Goal: Check status: Check status

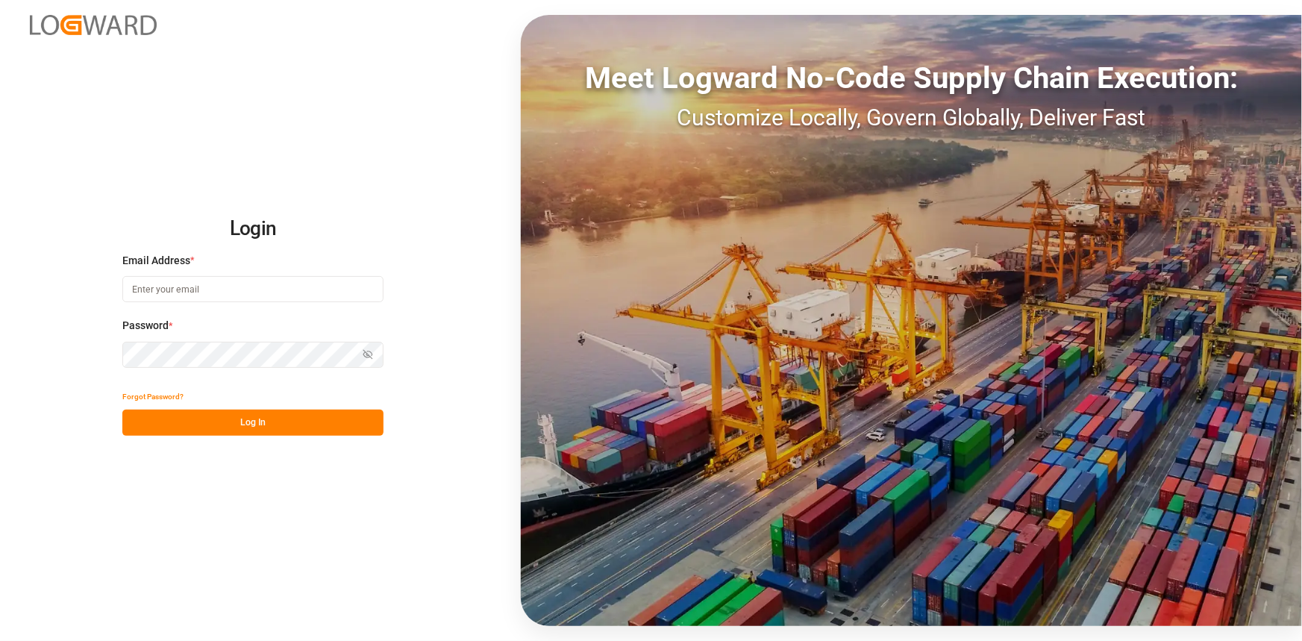
click at [198, 291] on input at bounding box center [252, 289] width 261 height 26
type input "[PERSON_NAME][EMAIL_ADDRESS][PERSON_NAME][DOMAIN_NAME]"
click at [242, 360] on button "Log In" at bounding box center [252, 422] width 261 height 26
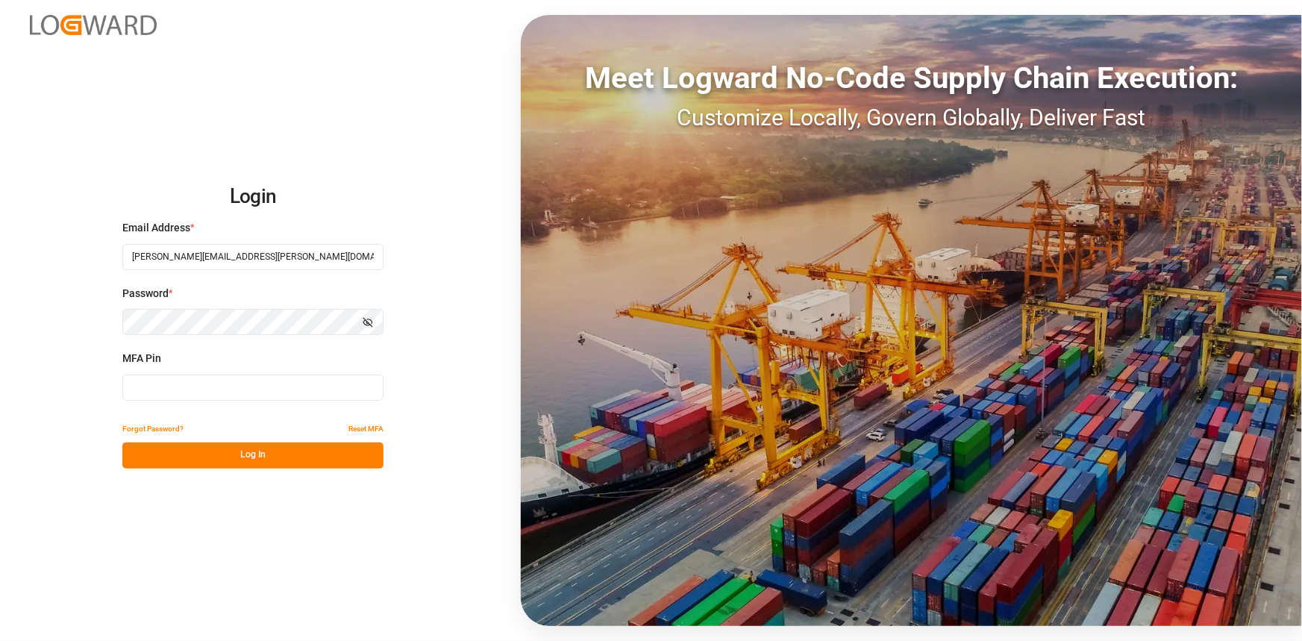
click at [283, 360] on input at bounding box center [252, 387] width 261 height 26
type input "791165"
click at [283, 360] on button "Log In" at bounding box center [252, 455] width 261 height 26
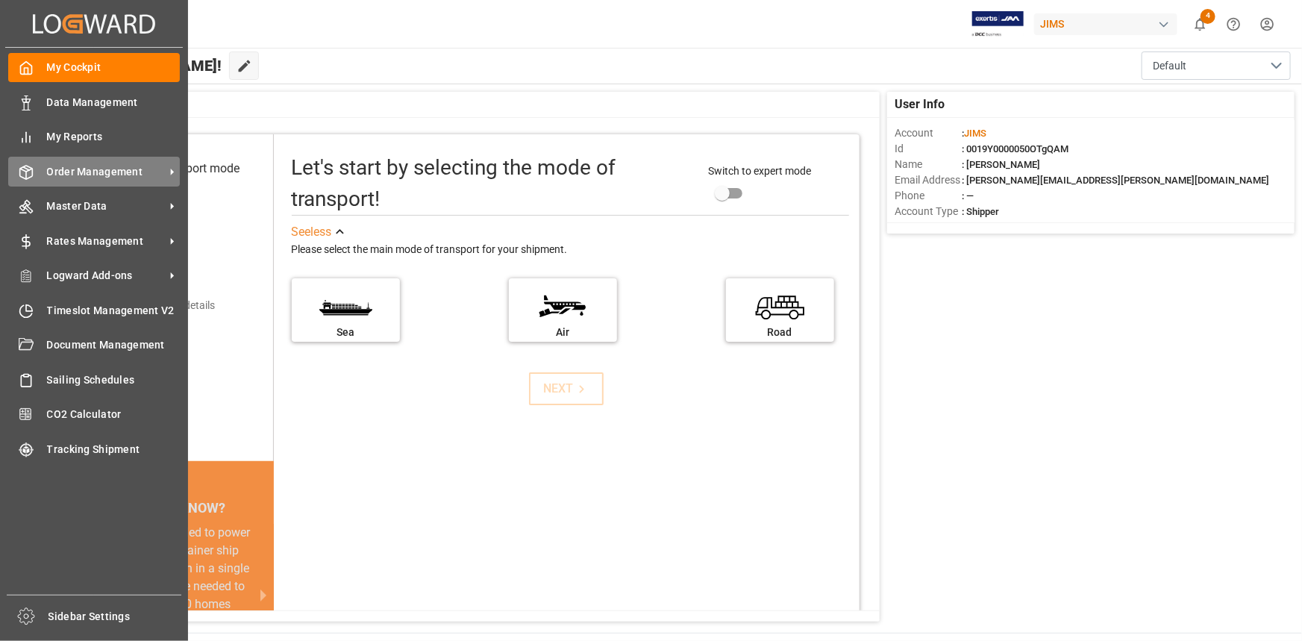
click at [106, 174] on span "Order Management" at bounding box center [106, 172] width 118 height 16
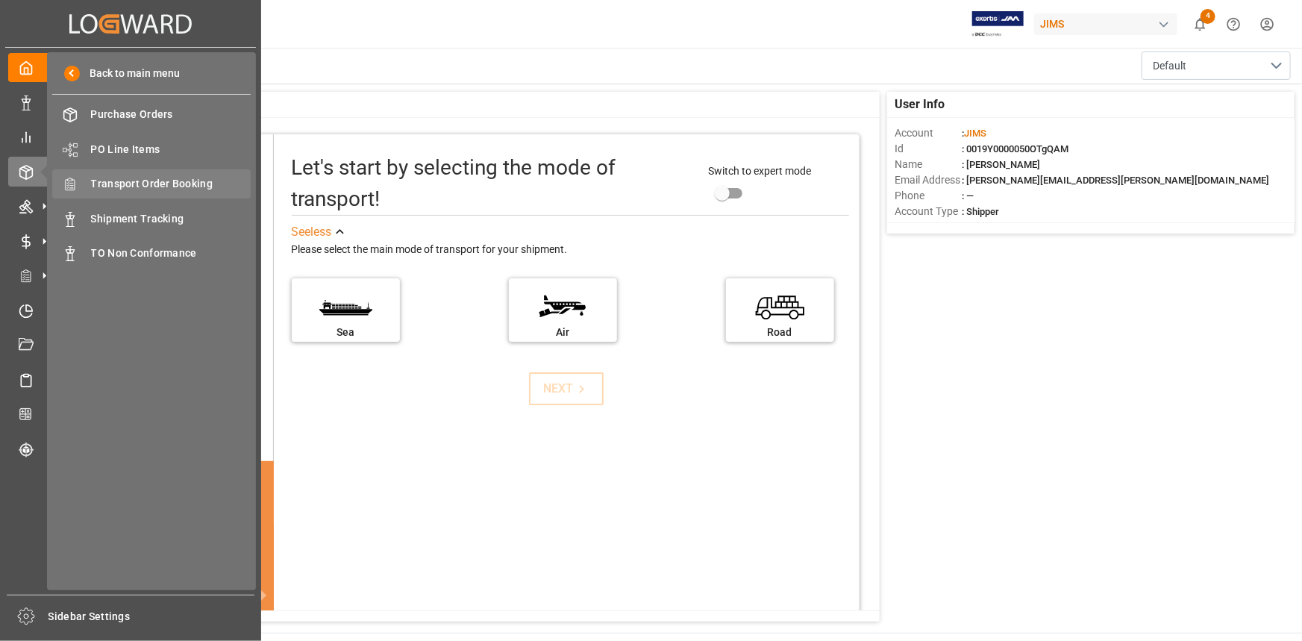
click at [160, 185] on span "Transport Order Booking" at bounding box center [171, 184] width 160 height 16
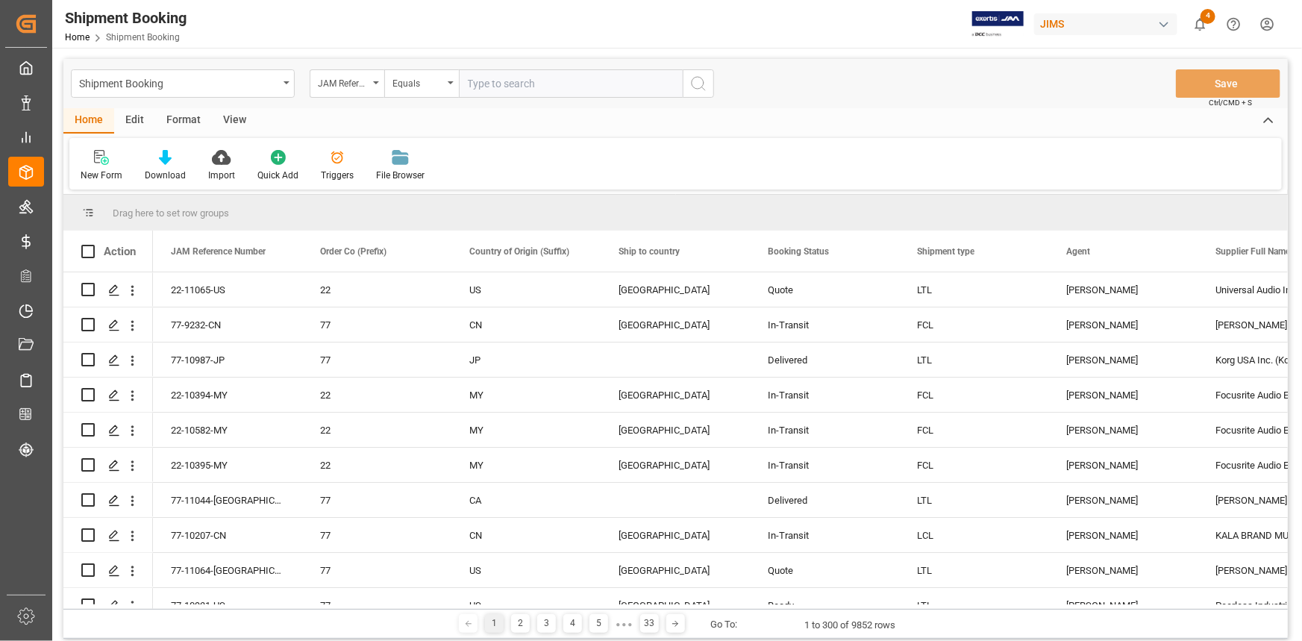
click at [493, 75] on input "text" at bounding box center [571, 83] width 224 height 28
paste input "22-10750-GB"
type input "22-10750-GB"
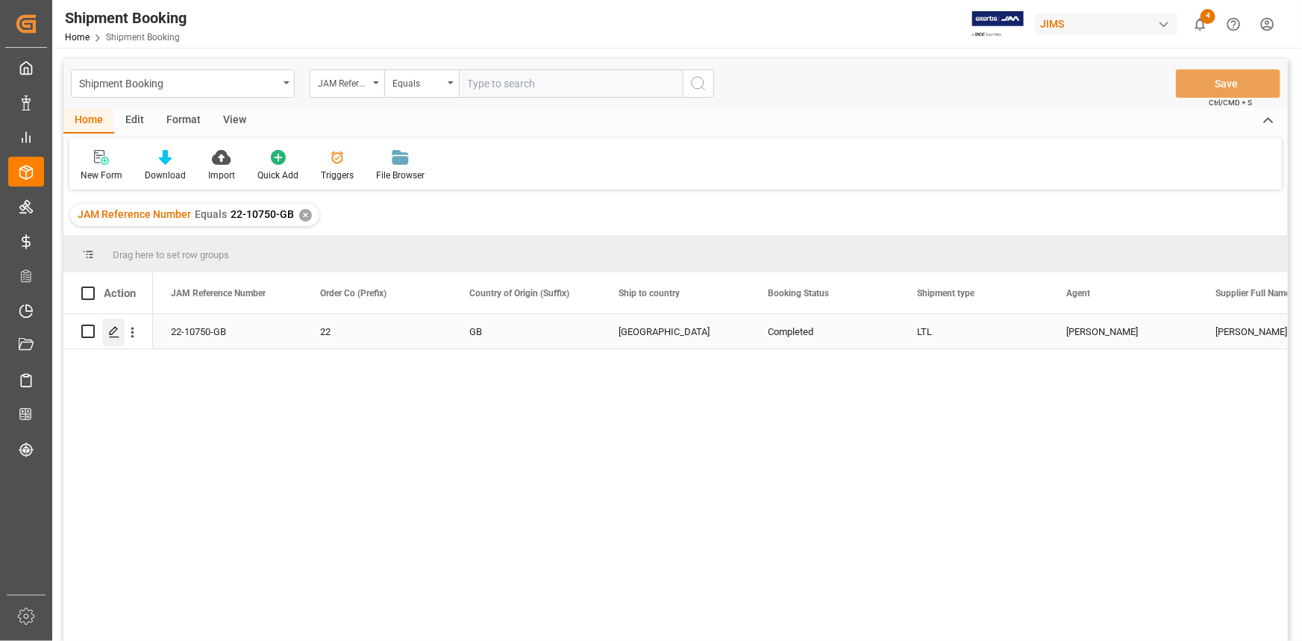
click at [110, 330] on icon "Press SPACE to select this row." at bounding box center [114, 332] width 12 height 12
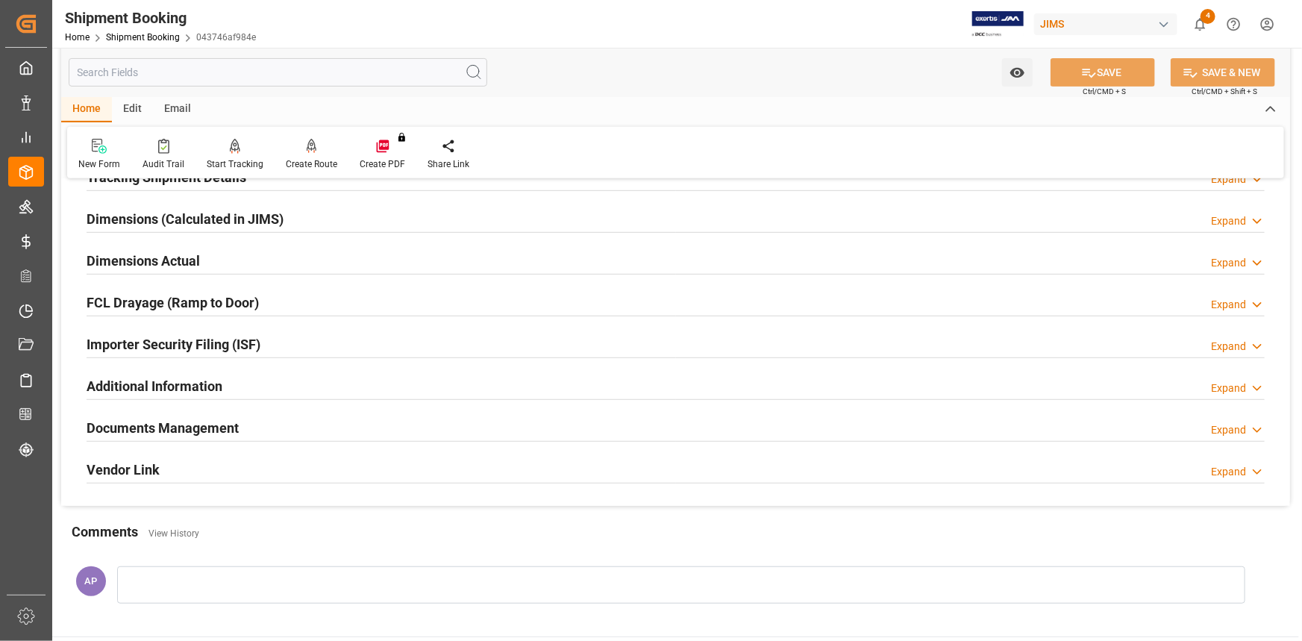
scroll to position [339, 0]
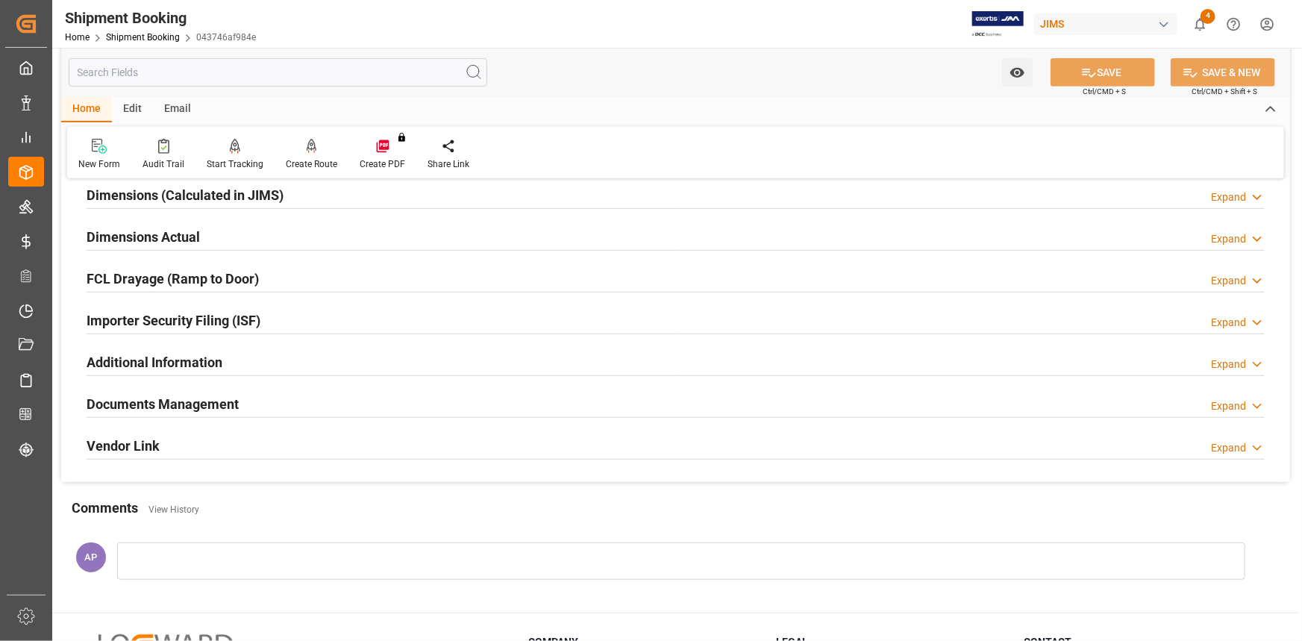
click at [333, 360] on div "Documents Management Expand" at bounding box center [676, 403] width 1178 height 28
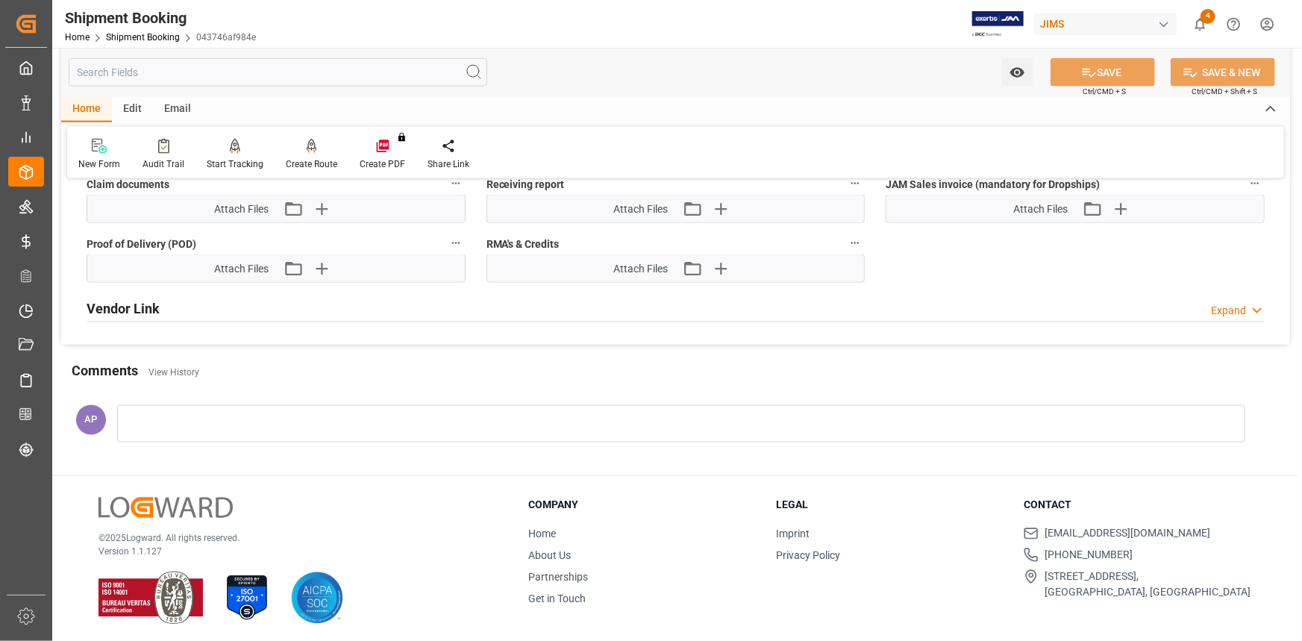
scroll to position [924, 0]
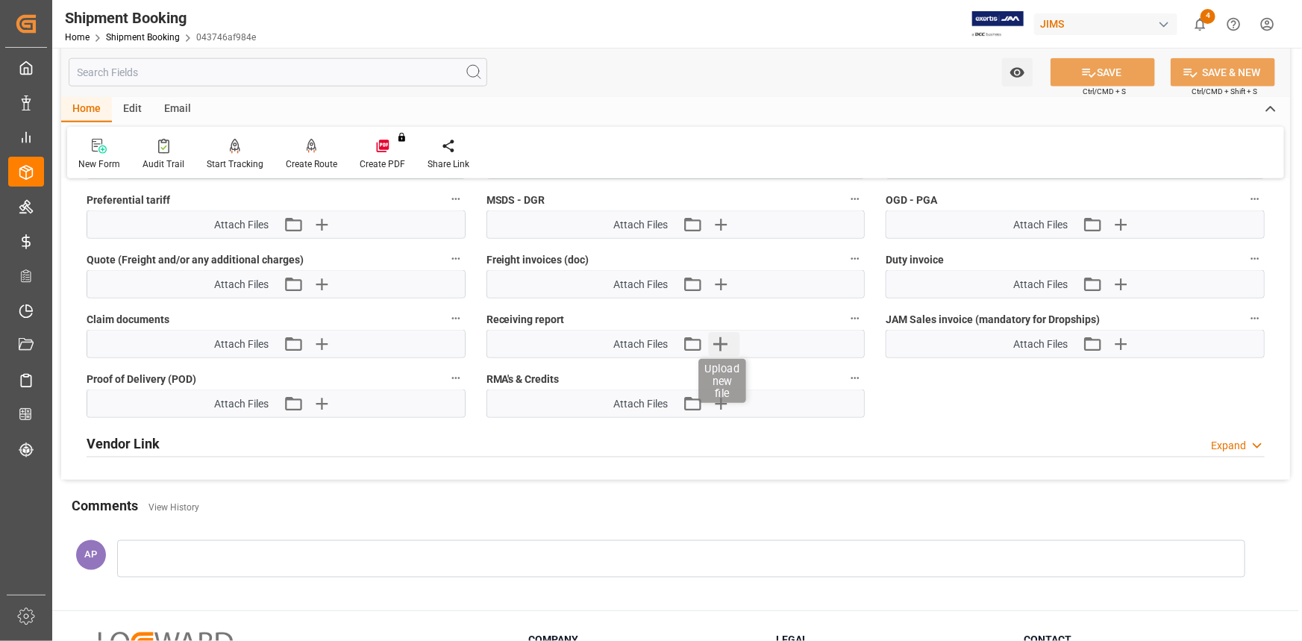
click at [721, 340] on icon "button" at bounding box center [721, 344] width 14 height 14
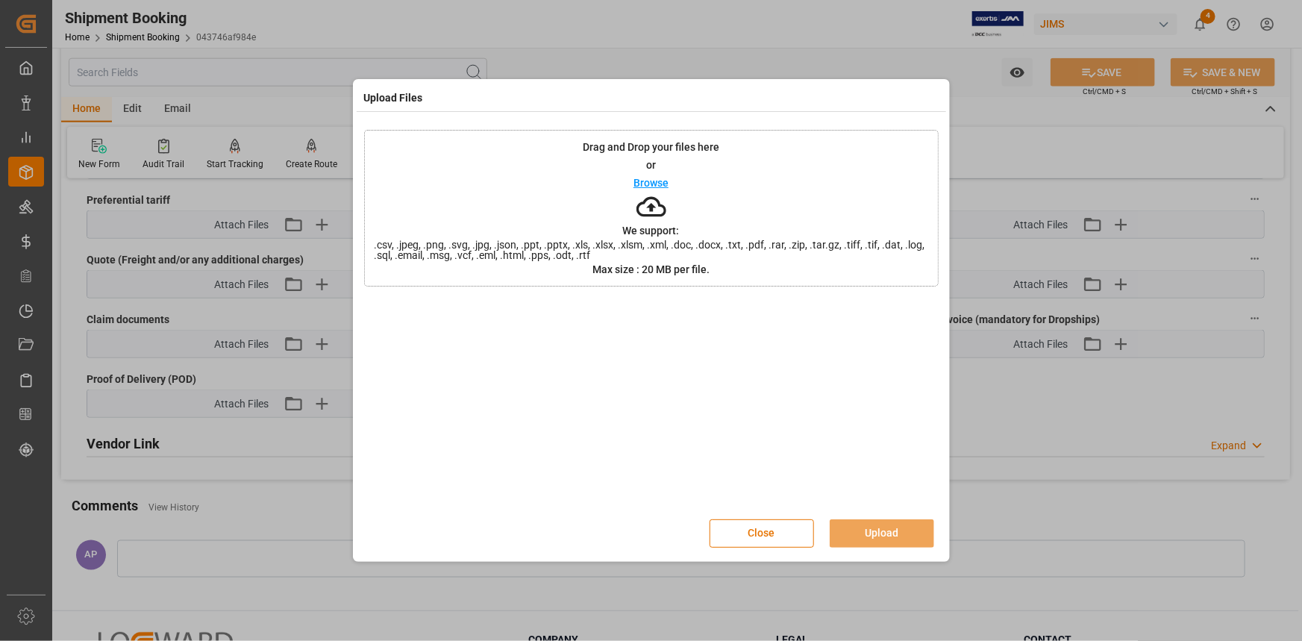
click at [659, 178] on p "Browse" at bounding box center [650, 183] width 35 height 10
click at [818, 360] on button "Upload" at bounding box center [881, 533] width 104 height 28
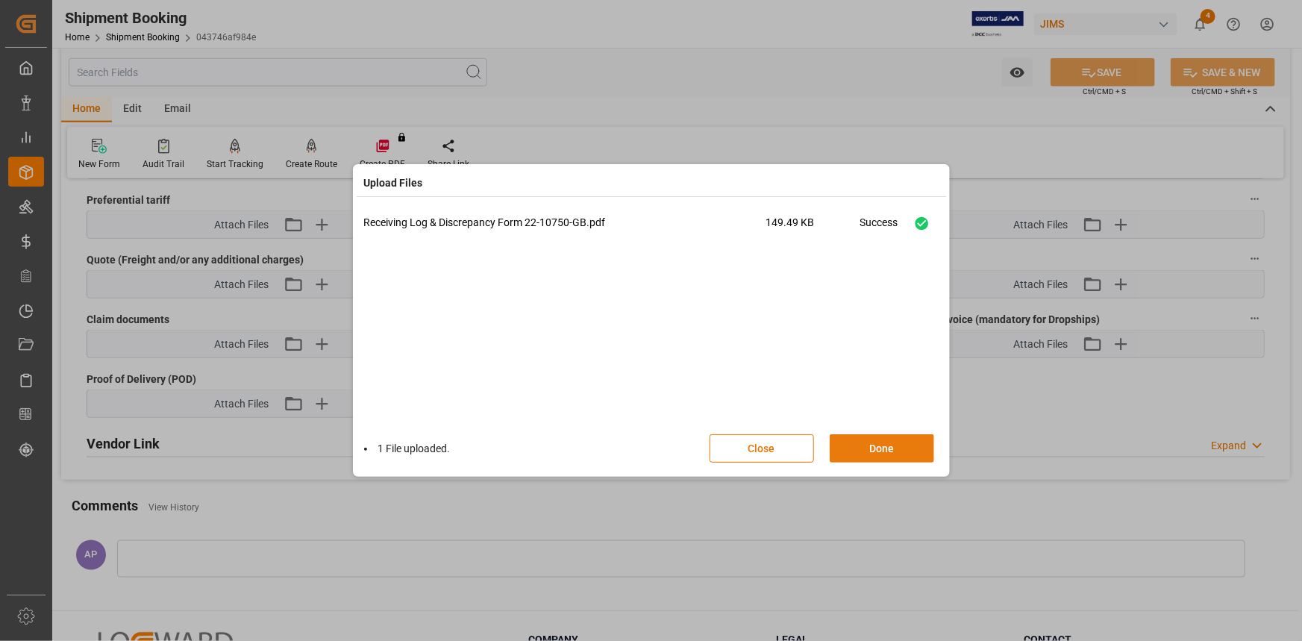
click at [818, 360] on button "Done" at bounding box center [881, 448] width 104 height 28
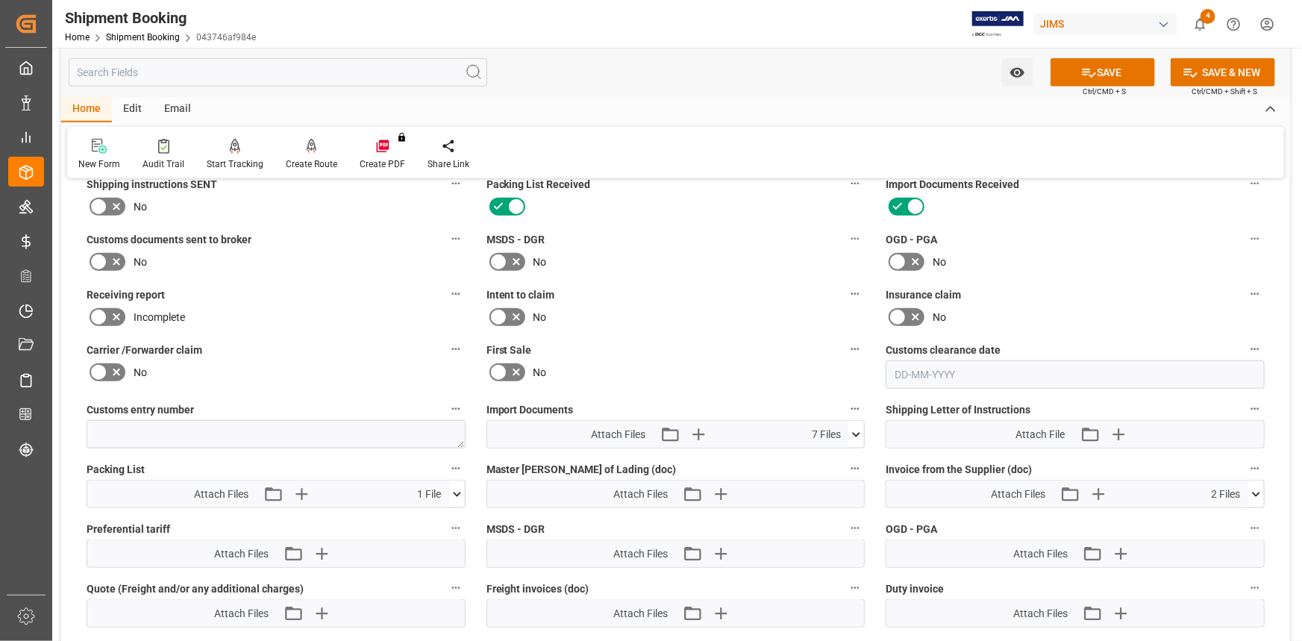
scroll to position [585, 0]
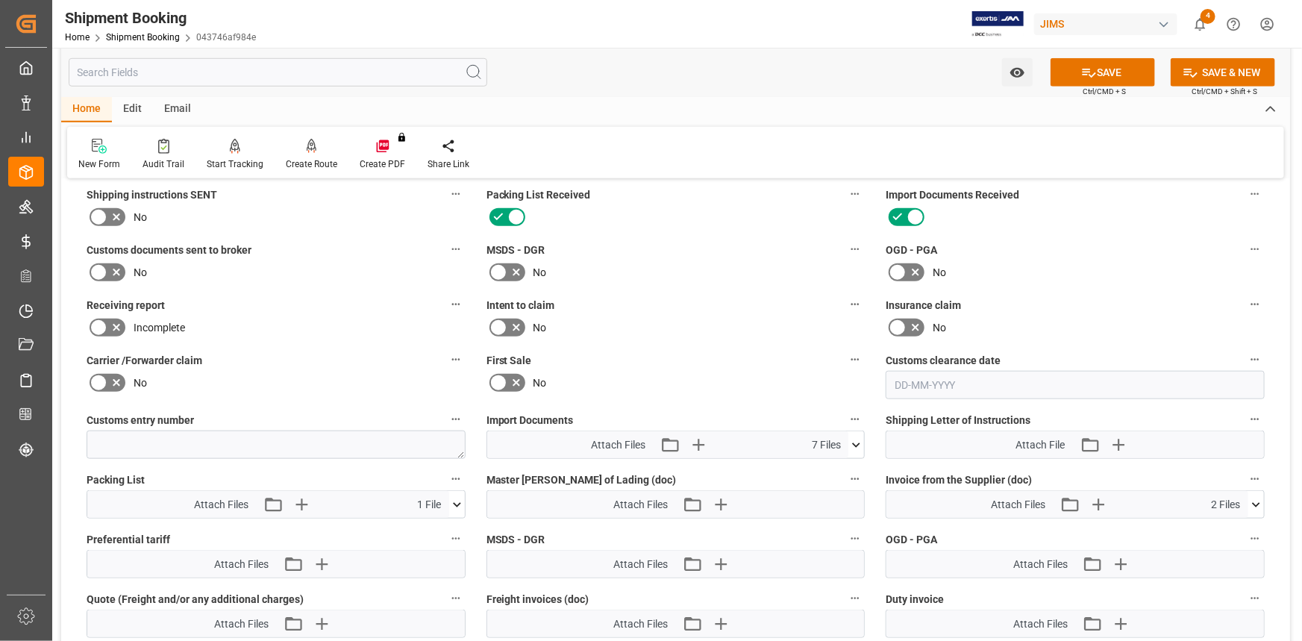
click at [119, 324] on icon at bounding box center [116, 327] width 7 height 7
click at [0, 0] on input "checkbox" at bounding box center [0, 0] width 0 height 0
click at [818, 72] on button "SAVE" at bounding box center [1102, 72] width 104 height 28
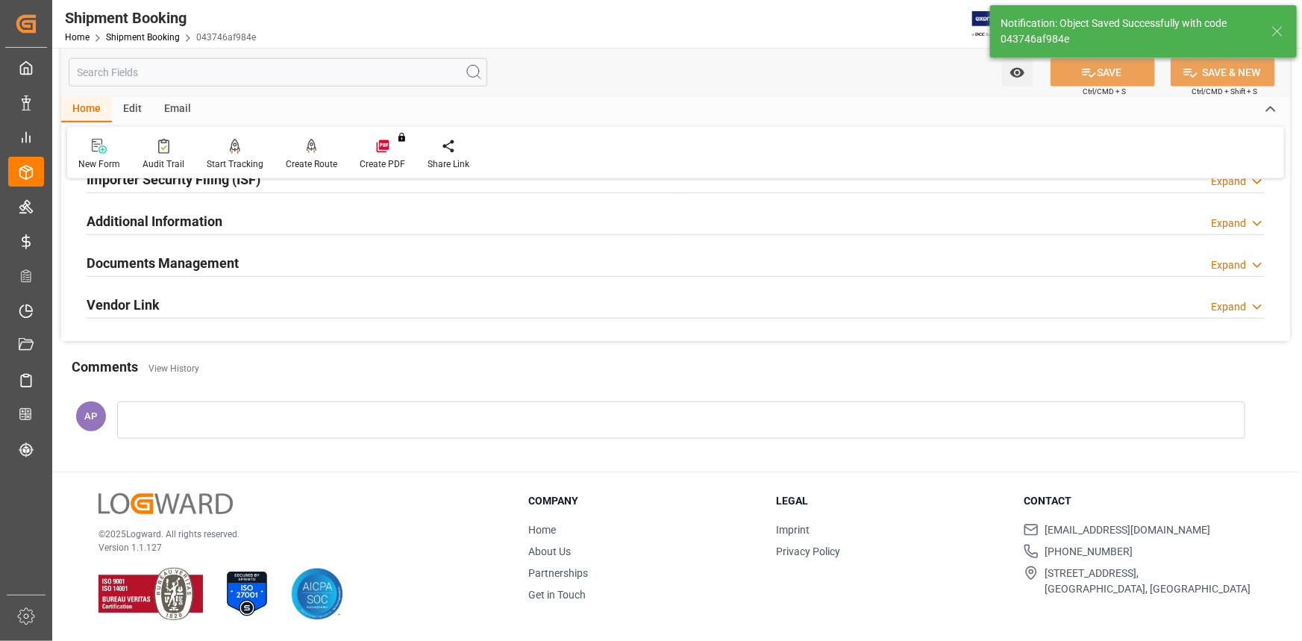
scroll to position [477, 0]
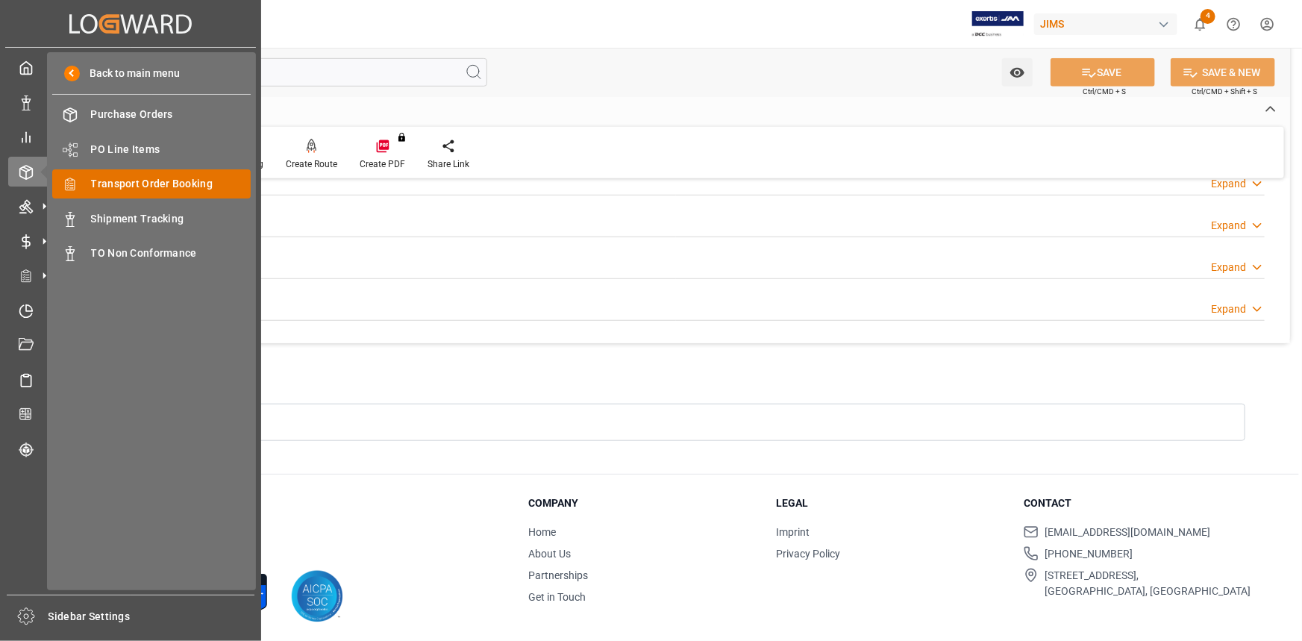
click at [176, 175] on div "Transport Order Booking Transport Order Booking" at bounding box center [151, 183] width 198 height 29
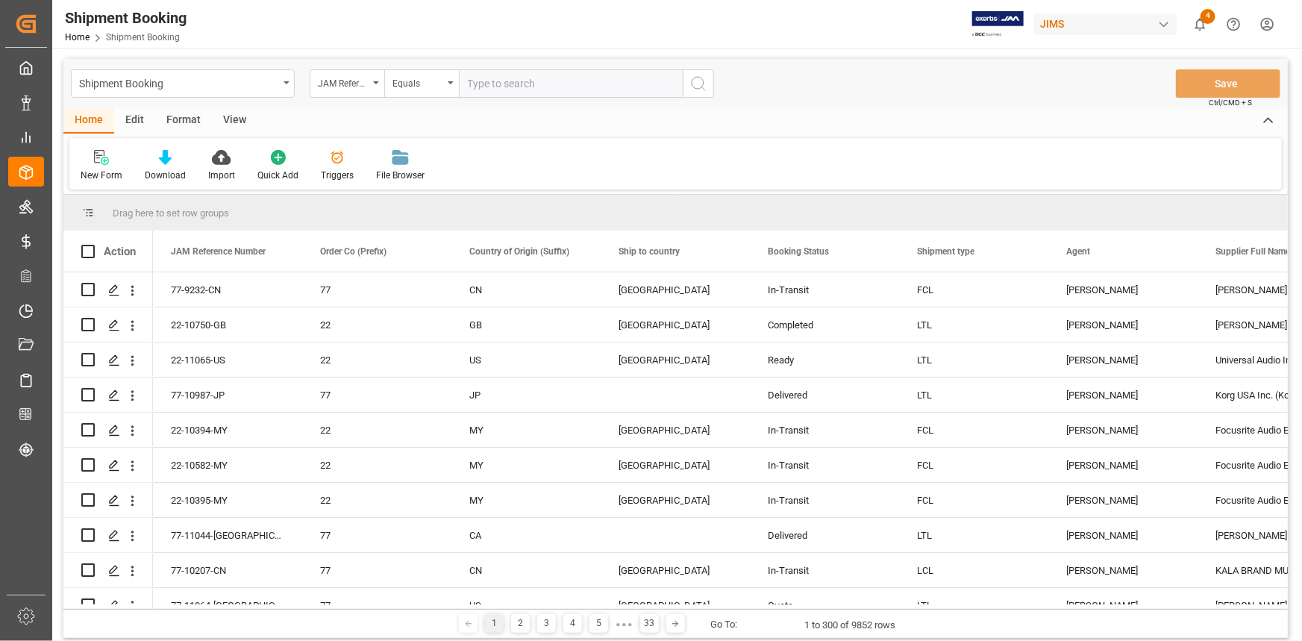
click at [498, 81] on input "text" at bounding box center [571, 83] width 224 height 28
type input "22-10793-DE"
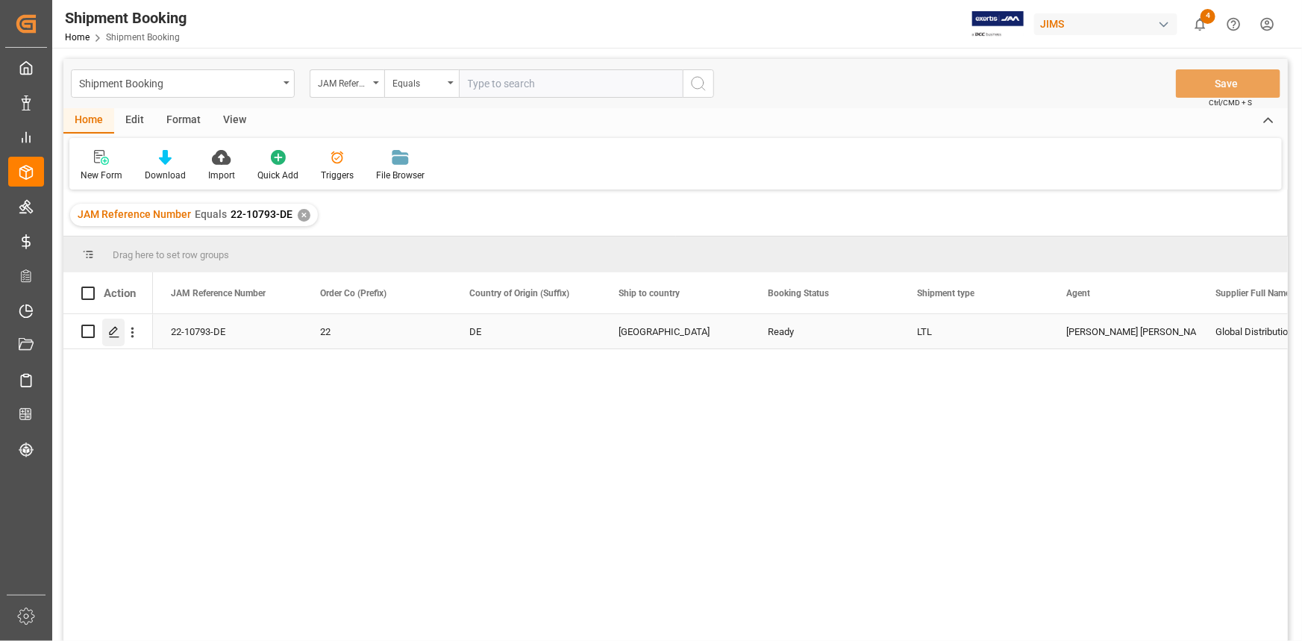
click at [113, 331] on icon "Press SPACE to select this row." at bounding box center [114, 332] width 12 height 12
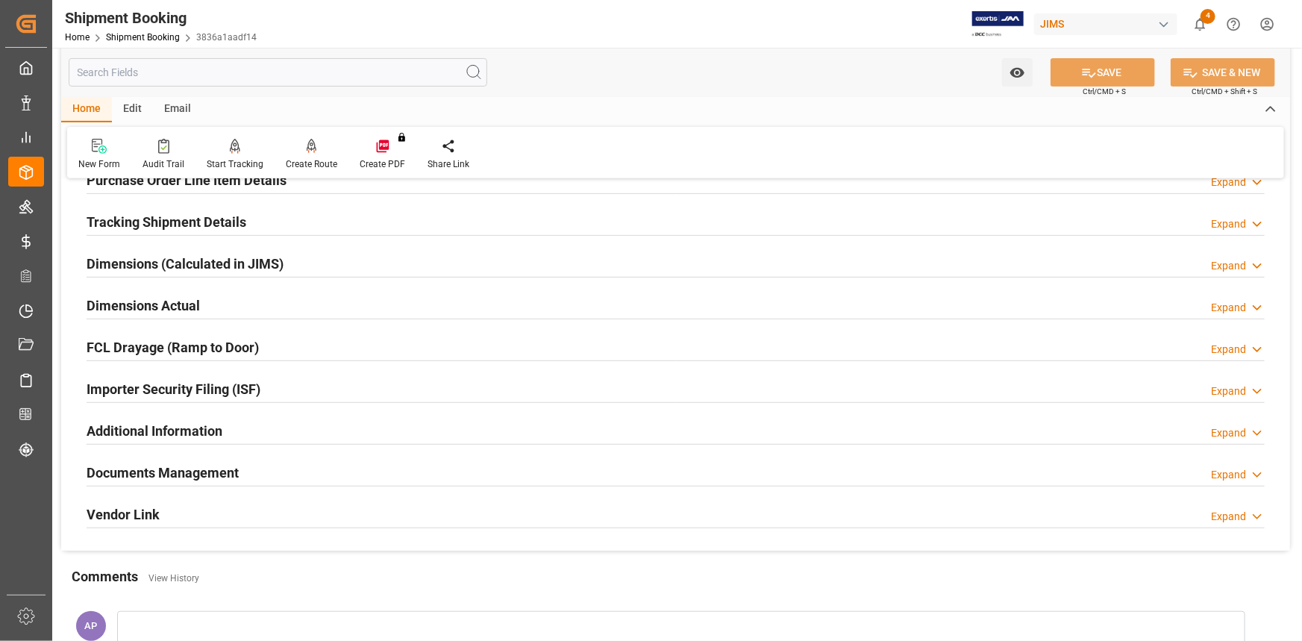
scroll to position [271, 0]
click at [333, 252] on div "Dimensions (Calculated in JIMS) Expand" at bounding box center [676, 262] width 1178 height 28
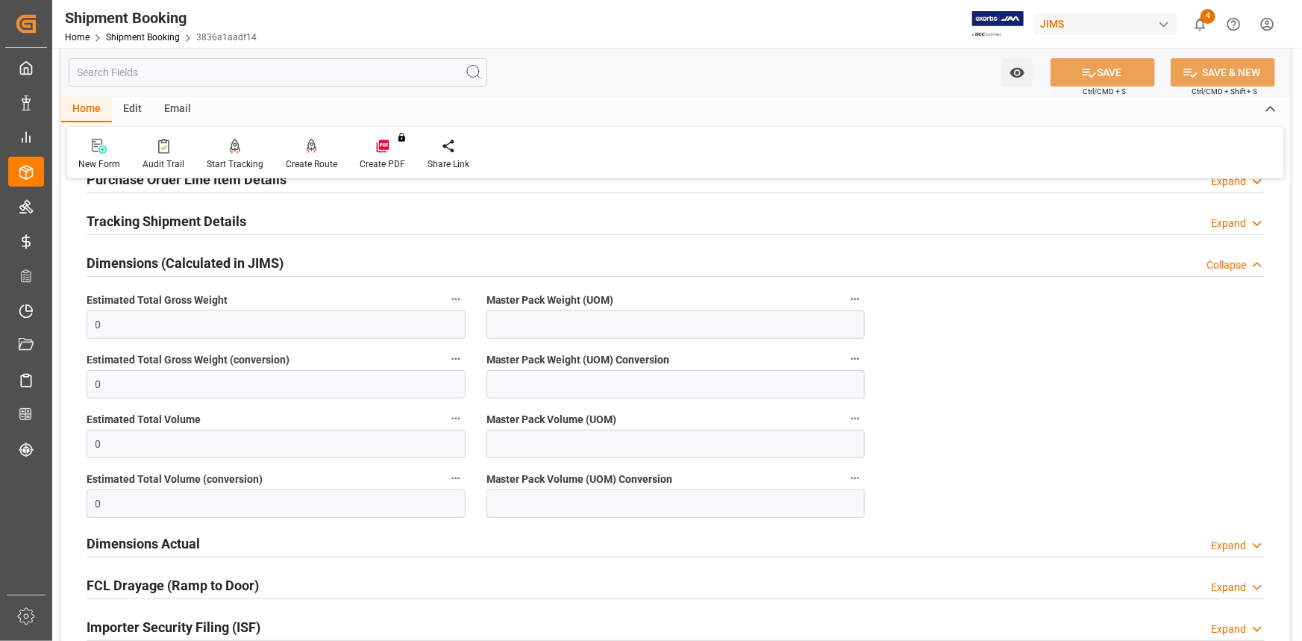
click at [339, 256] on div "Dimensions (Calculated in JIMS) Collapse" at bounding box center [676, 262] width 1178 height 28
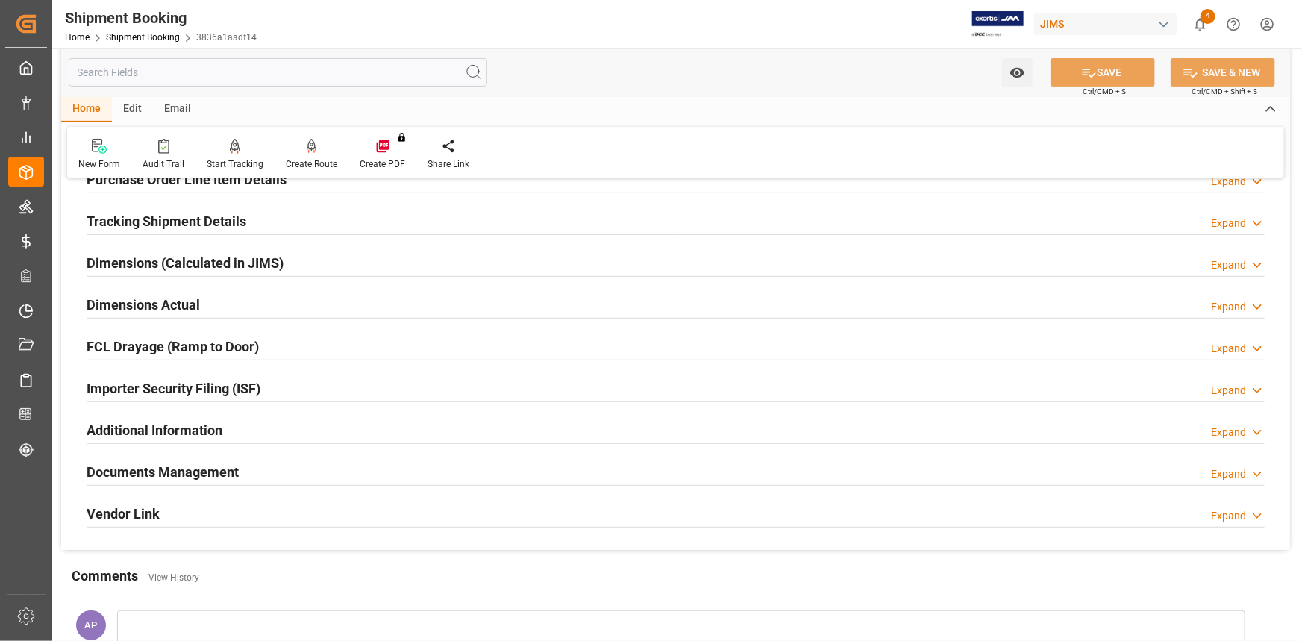
click at [313, 360] on div "Importer Security Filing (ISF) Expand" at bounding box center [676, 387] width 1178 height 28
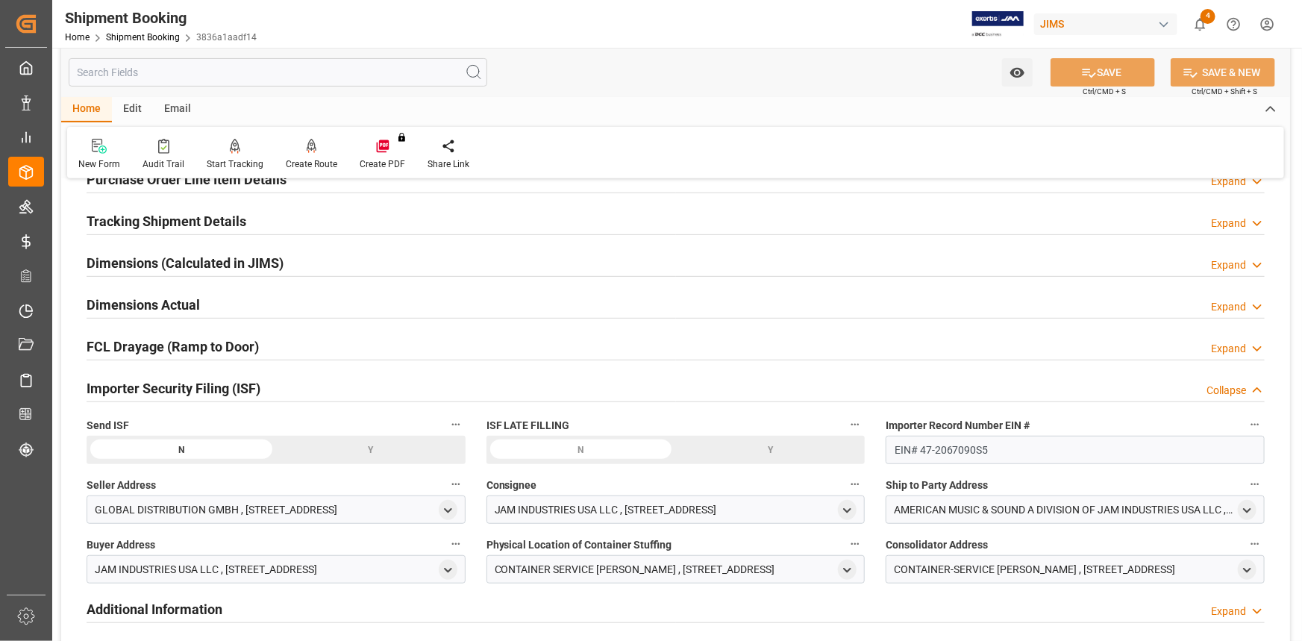
scroll to position [407, 0]
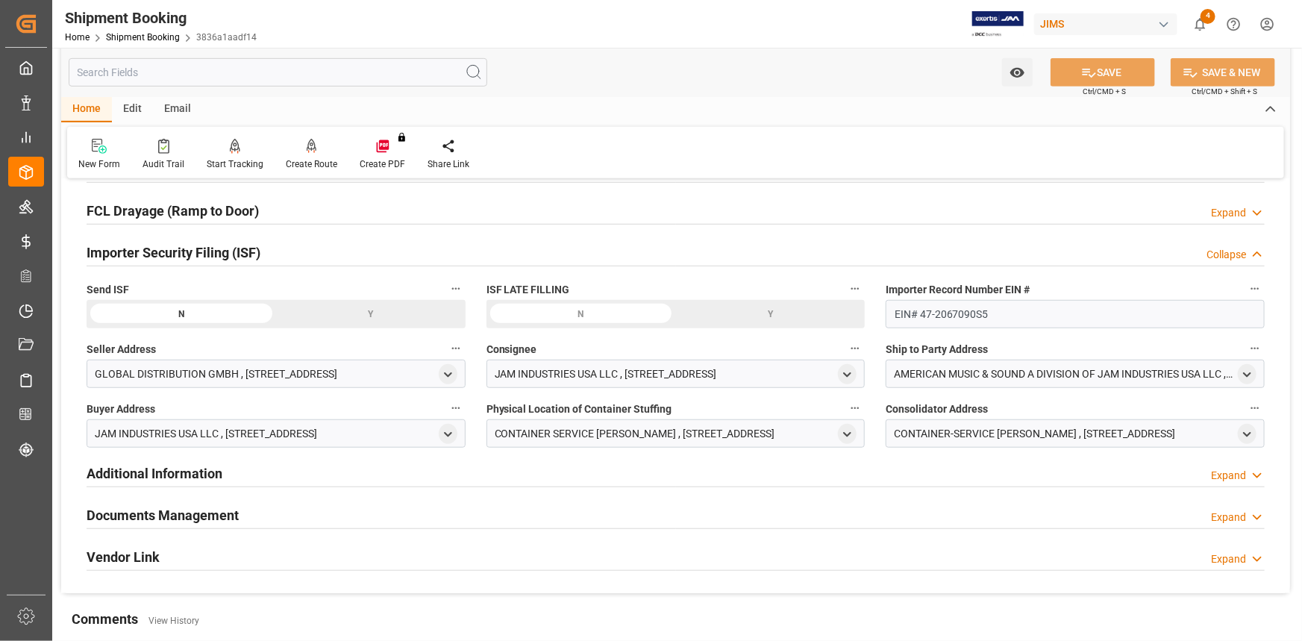
click at [349, 313] on div "Y" at bounding box center [370, 314] width 189 height 28
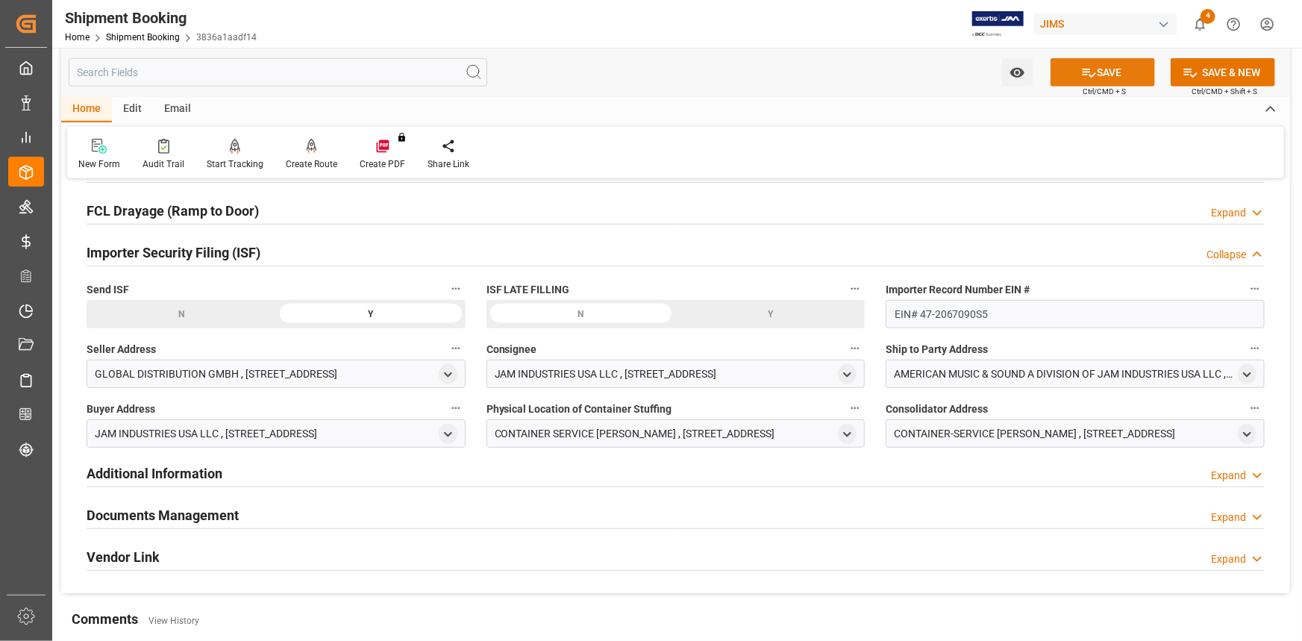
click at [818, 75] on icon at bounding box center [1089, 73] width 16 height 16
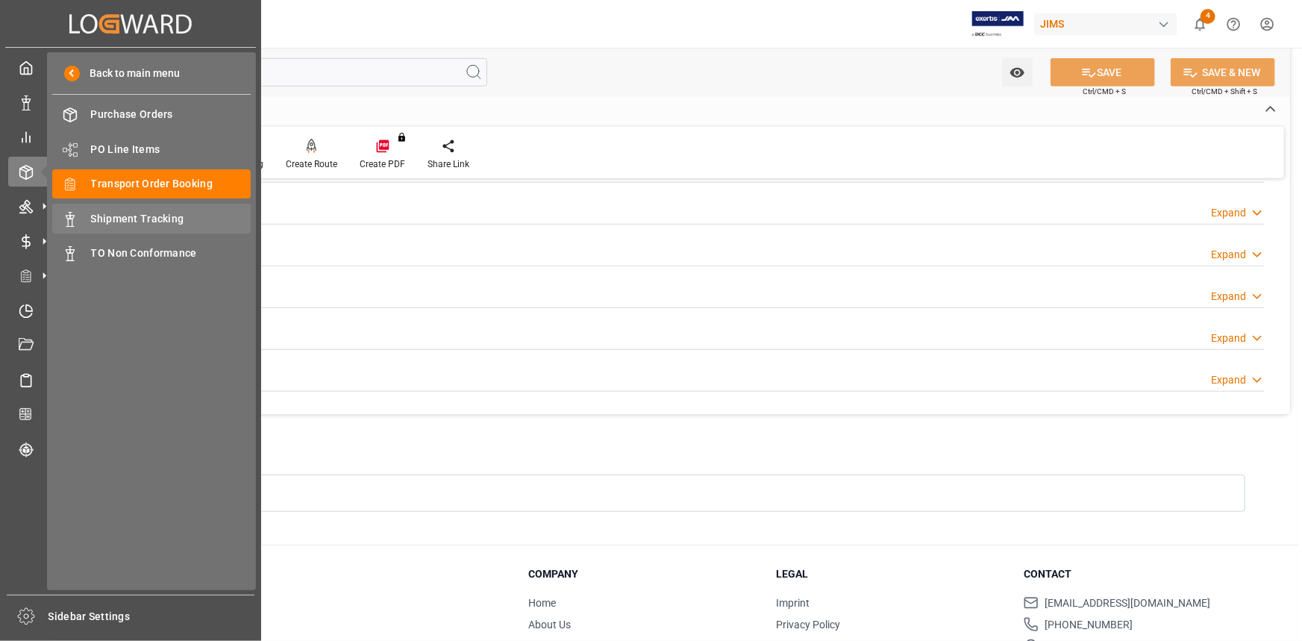
click at [139, 216] on span "Shipment Tracking" at bounding box center [171, 219] width 160 height 16
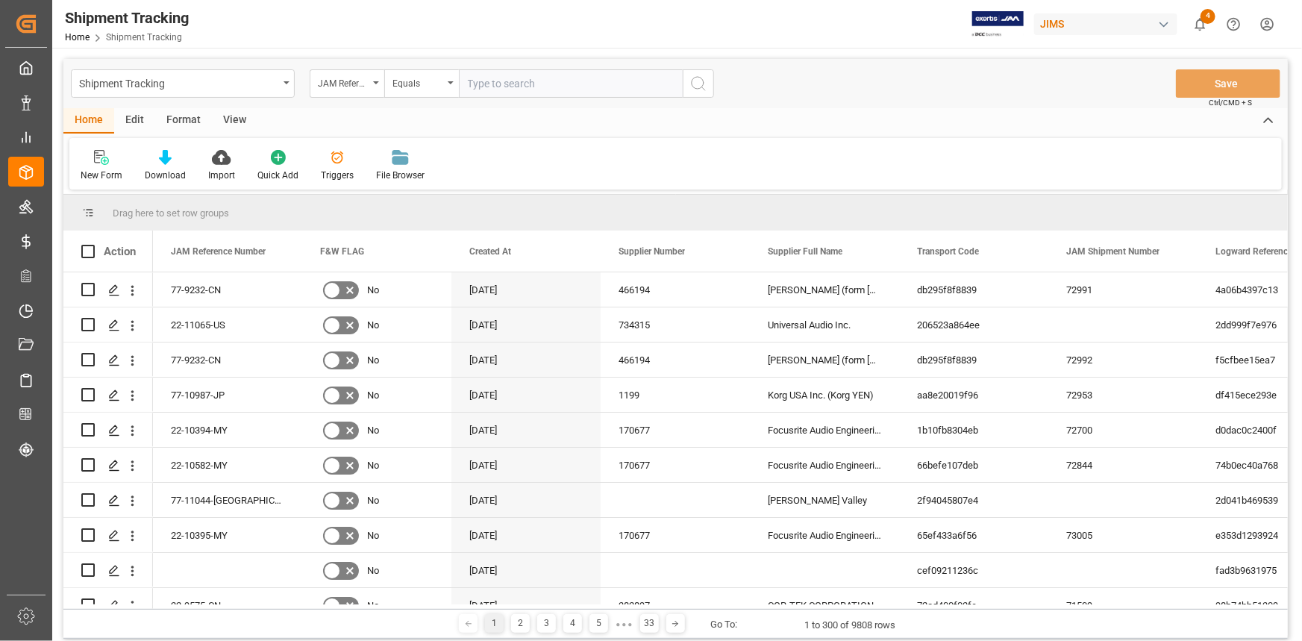
click at [494, 79] on input "text" at bounding box center [571, 83] width 224 height 28
type input "22-10968-TW"
click at [699, 84] on icon "search button" at bounding box center [698, 84] width 18 height 18
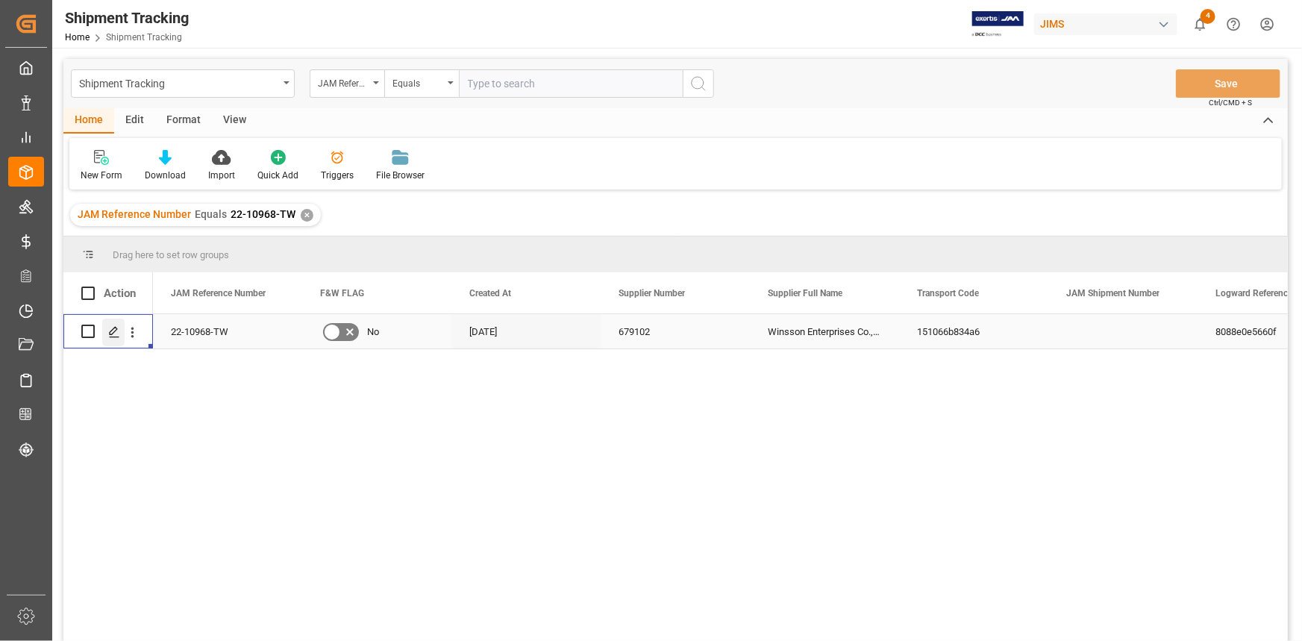
click at [116, 329] on polygon "Press SPACE to select this row." at bounding box center [113, 330] width 7 height 7
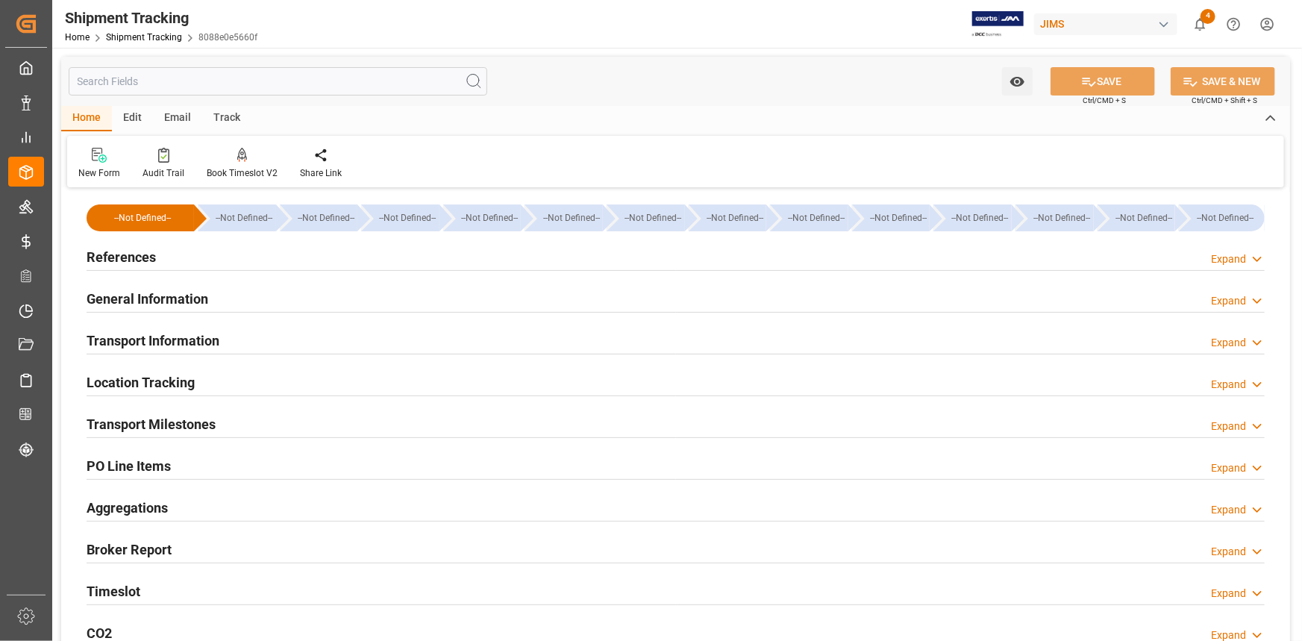
type input "[DATE]"
type input "[DATE] 00:00"
type input "[DATE] 16:00"
type input "[DATE] 16:44"
type input "[DATE] 13:35"
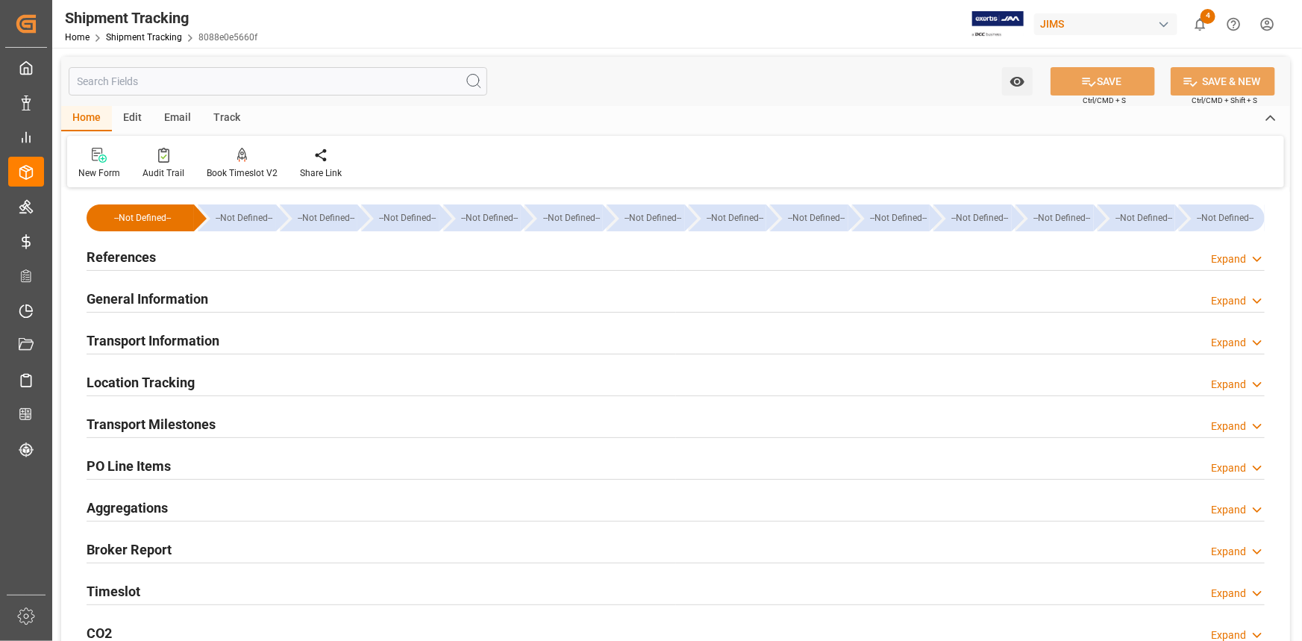
type input "[DATE]"
type input "[DATE] 09:21"
drag, startPoint x: 242, startPoint y: 257, endPoint x: 302, endPoint y: 304, distance: 76.1
click at [242, 260] on div "References Expand" at bounding box center [676, 256] width 1178 height 28
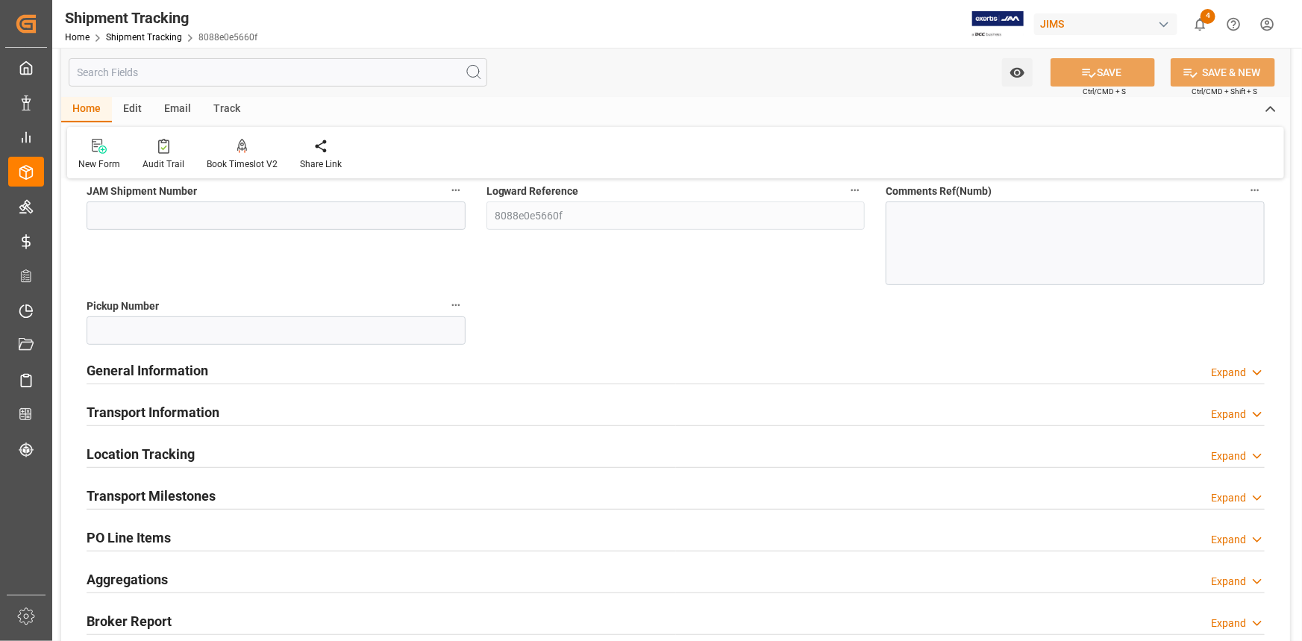
scroll to position [339, 0]
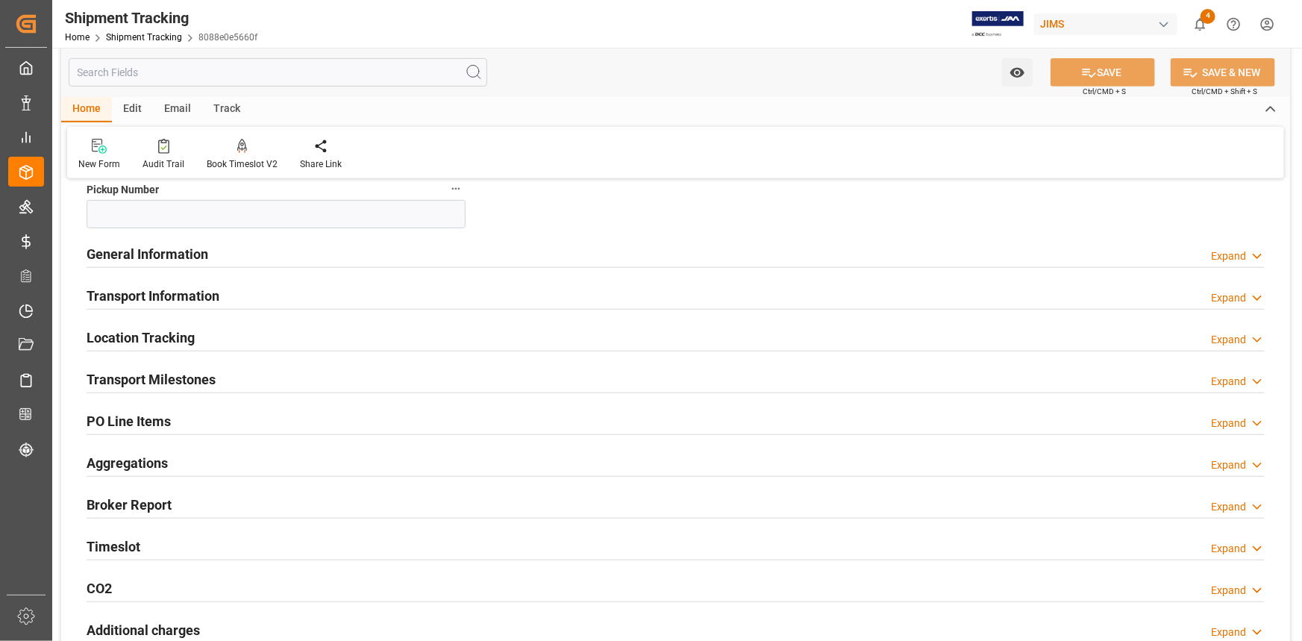
click at [285, 257] on div "General Information Expand" at bounding box center [676, 253] width 1178 height 28
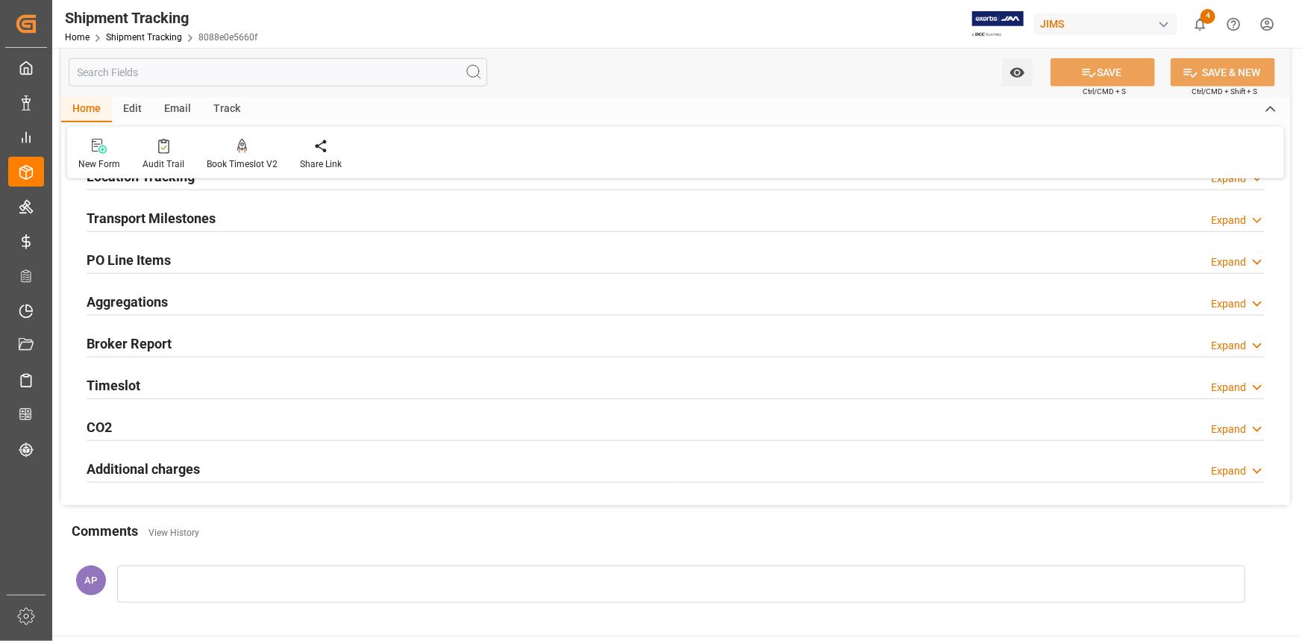
scroll to position [542, 0]
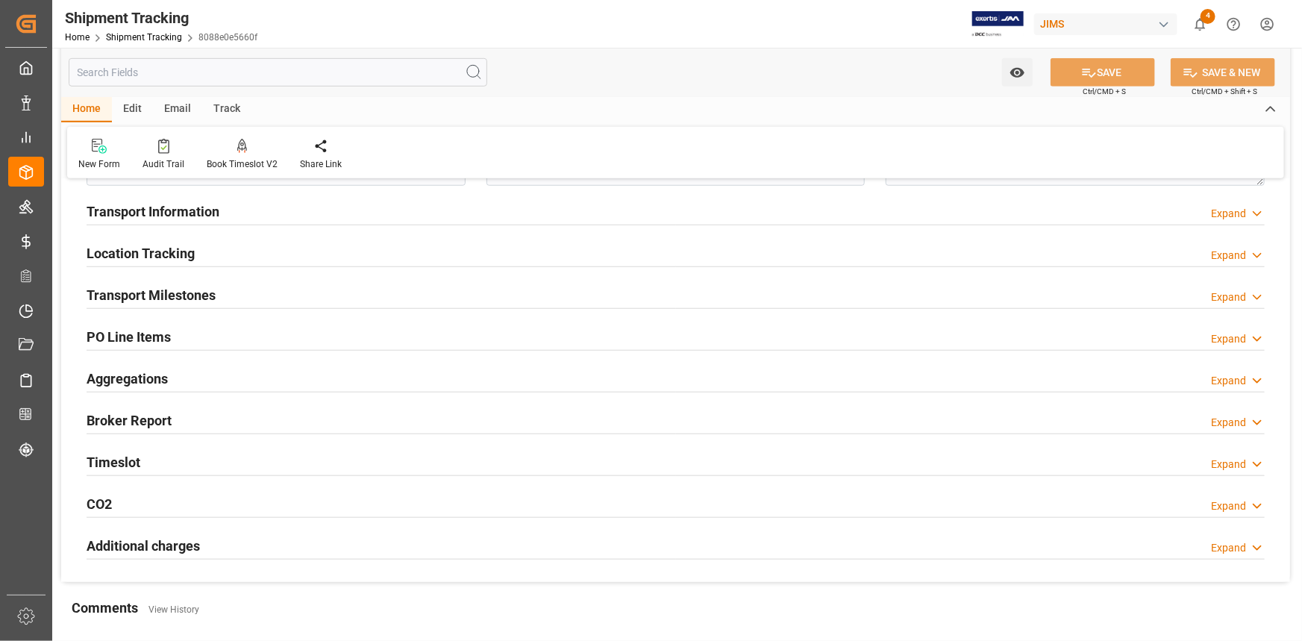
click at [269, 298] on div "Transport Milestones Expand" at bounding box center [676, 294] width 1178 height 28
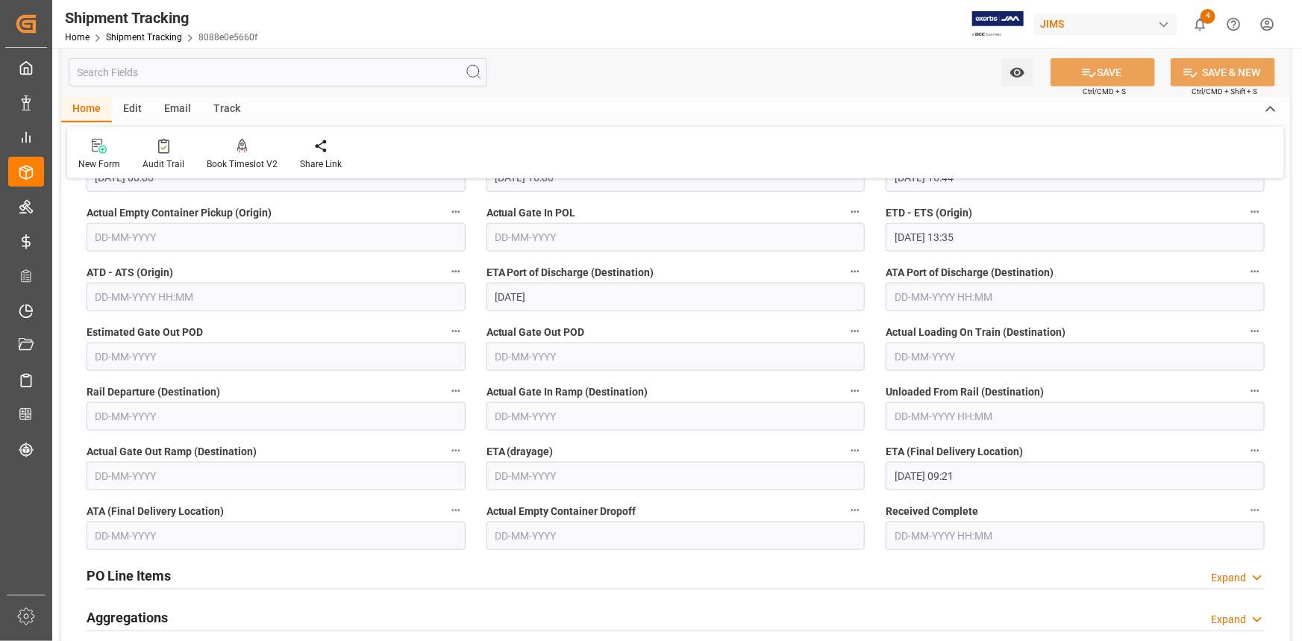
scroll to position [746, 0]
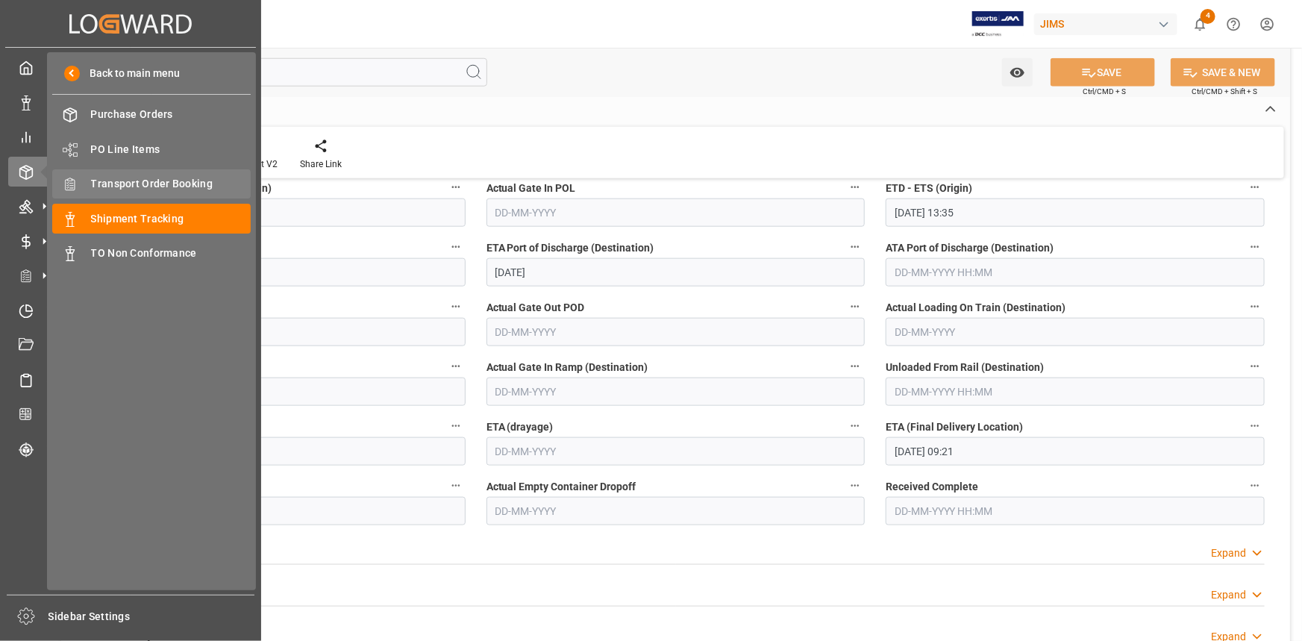
click at [155, 178] on span "Transport Order Booking" at bounding box center [171, 184] width 160 height 16
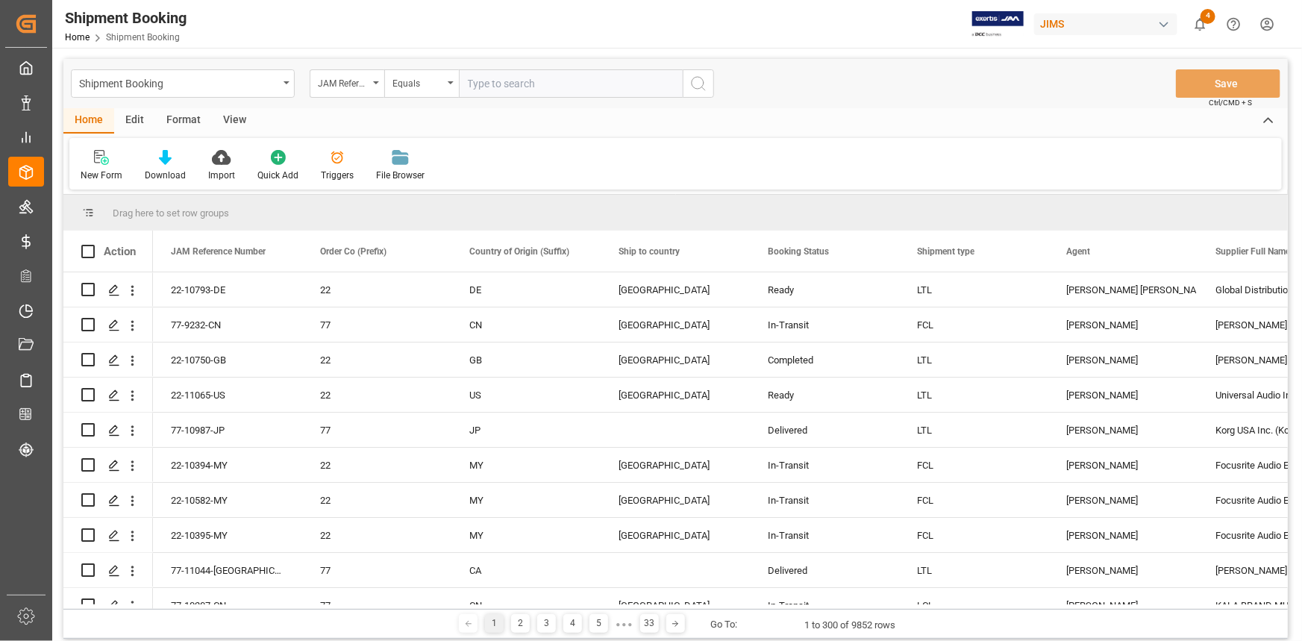
click at [505, 87] on input "text" at bounding box center [571, 83] width 224 height 28
paste input "22-10857-US"
type input "22-10857-US"
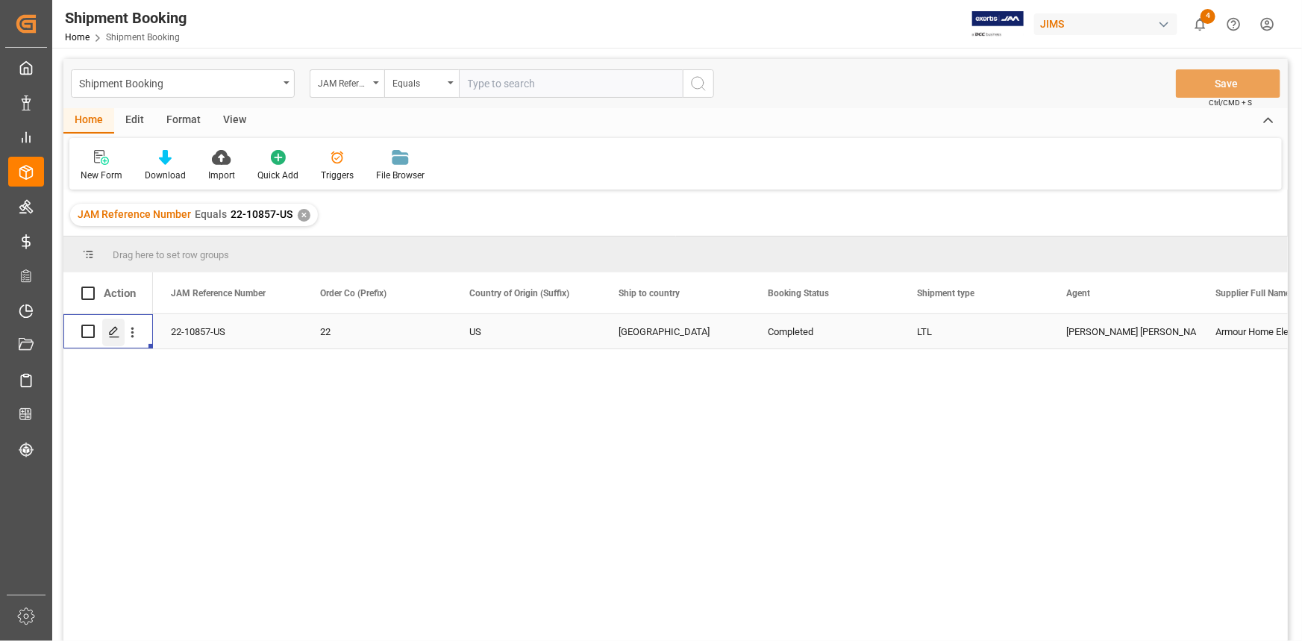
click at [110, 335] on icon "Press SPACE to select this row." at bounding box center [114, 332] width 12 height 12
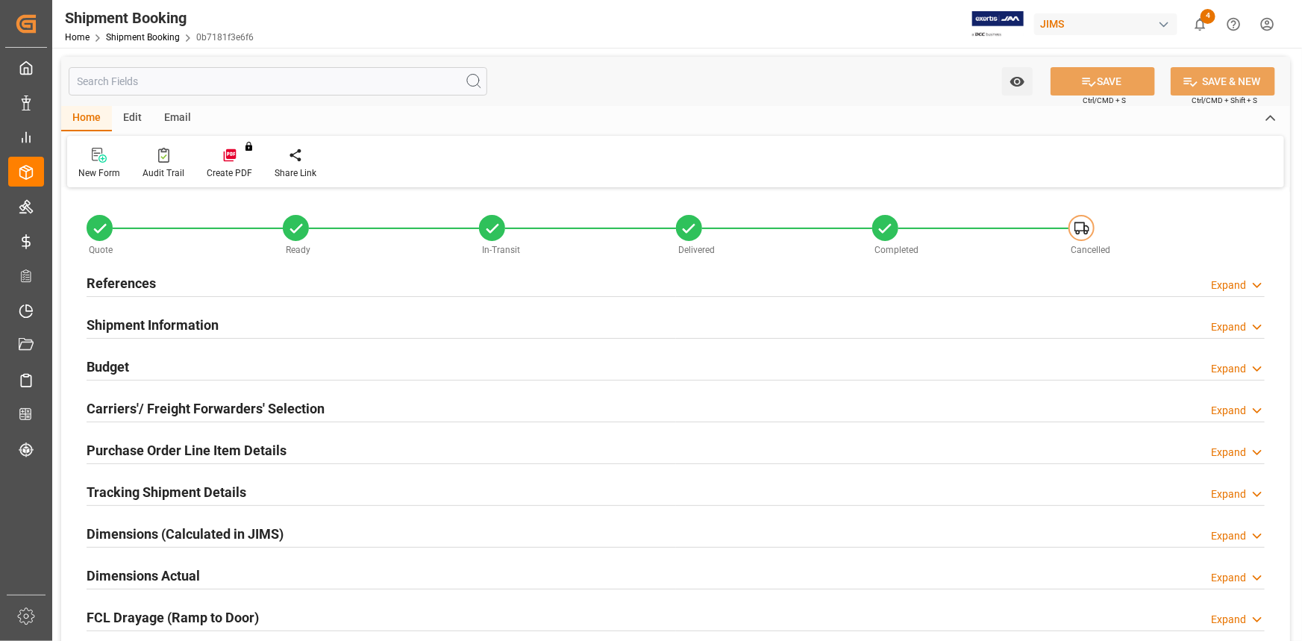
type input "0"
type input "[DATE]"
drag, startPoint x: 313, startPoint y: 277, endPoint x: 345, endPoint y: 303, distance: 40.9
click at [313, 277] on div "References Expand" at bounding box center [676, 282] width 1178 height 28
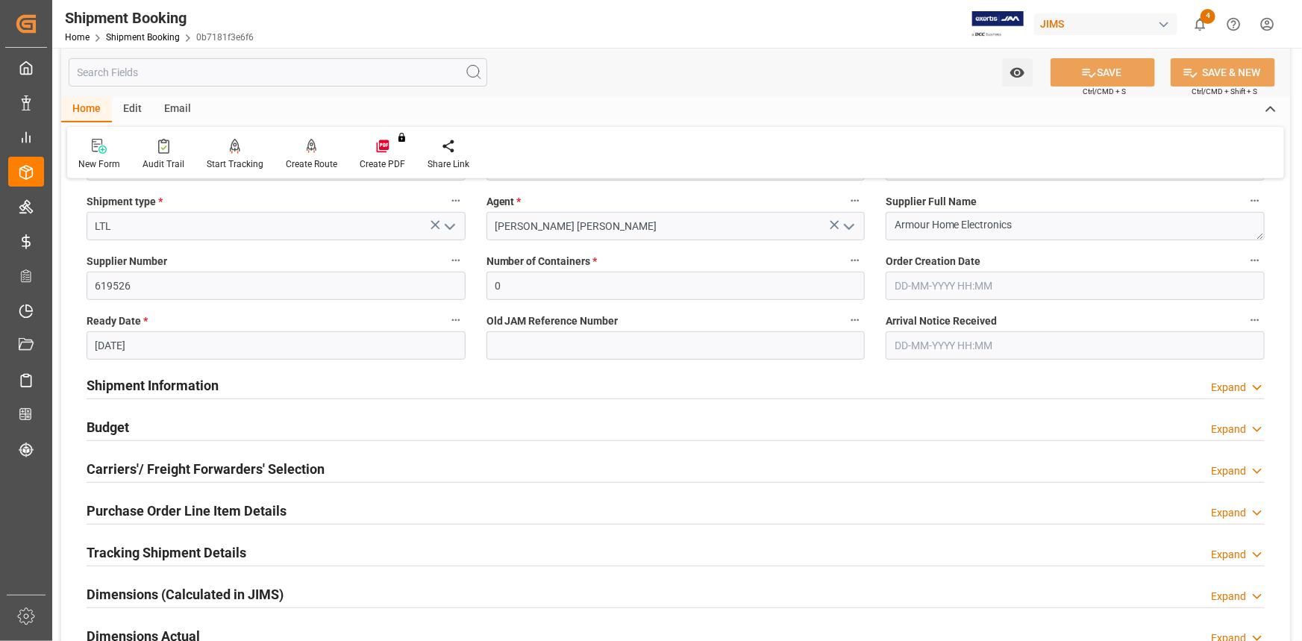
scroll to position [271, 0]
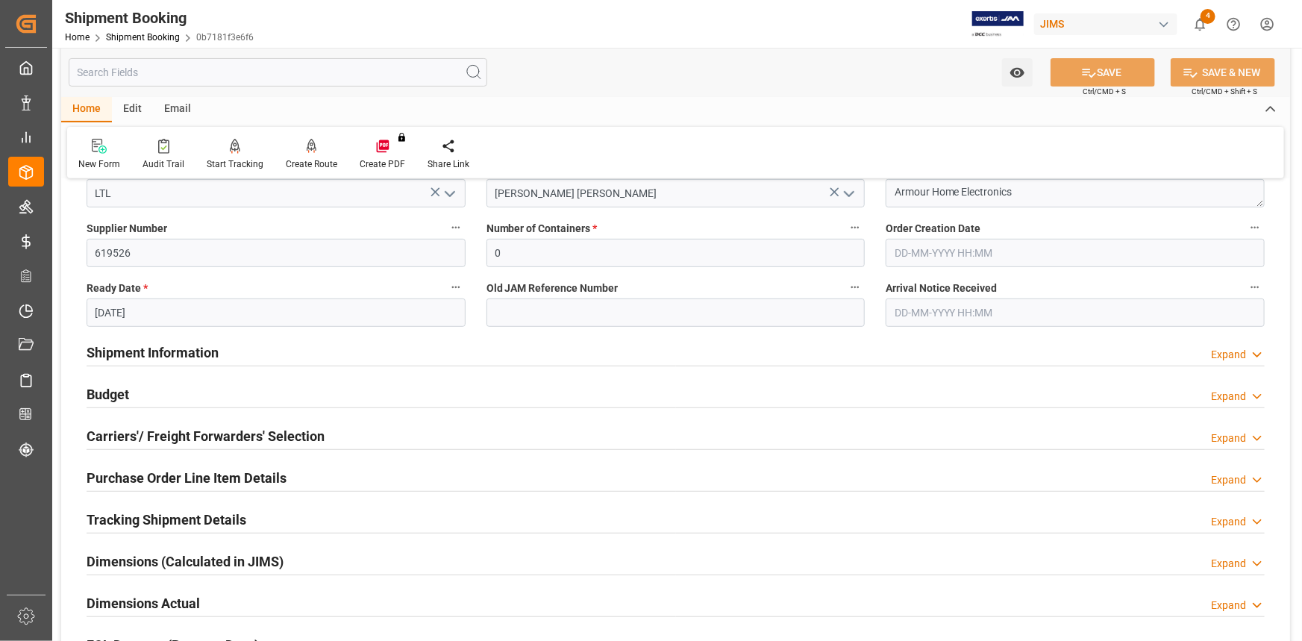
click at [283, 360] on h2 "Purchase Order Line Item Details" at bounding box center [187, 478] width 200 height 20
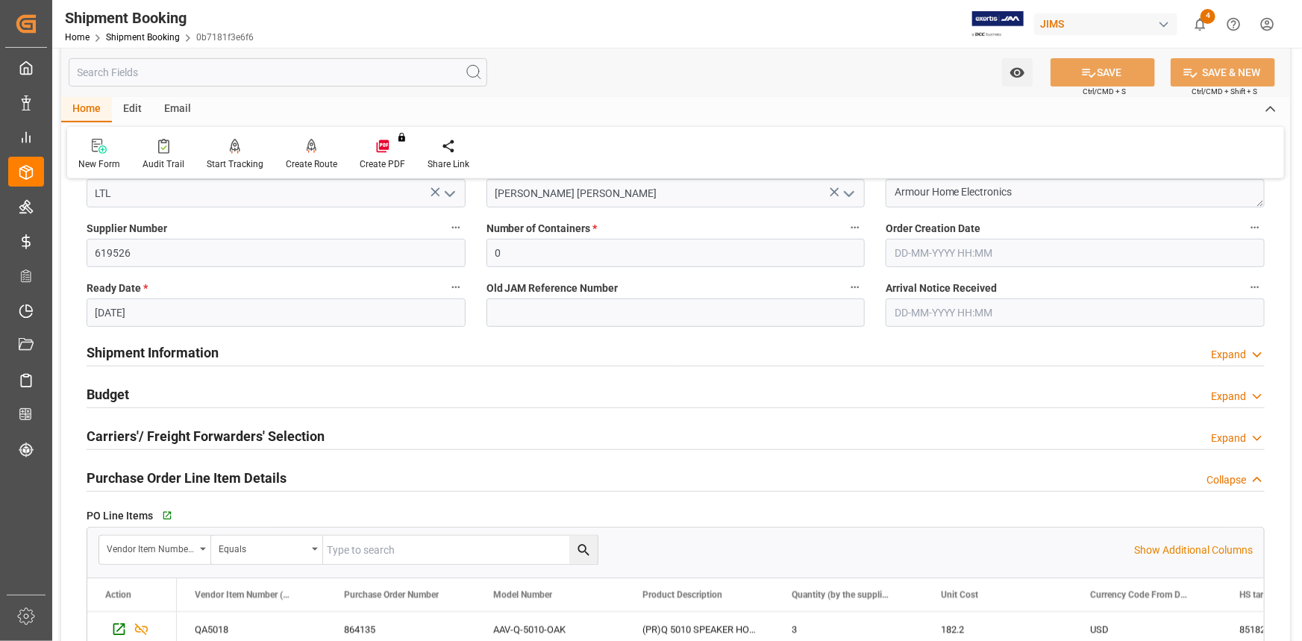
drag, startPoint x: 287, startPoint y: 468, endPoint x: 290, endPoint y: 497, distance: 28.5
click at [287, 360] on div "Purchase Order Line Item Details Collapse" at bounding box center [676, 476] width 1178 height 28
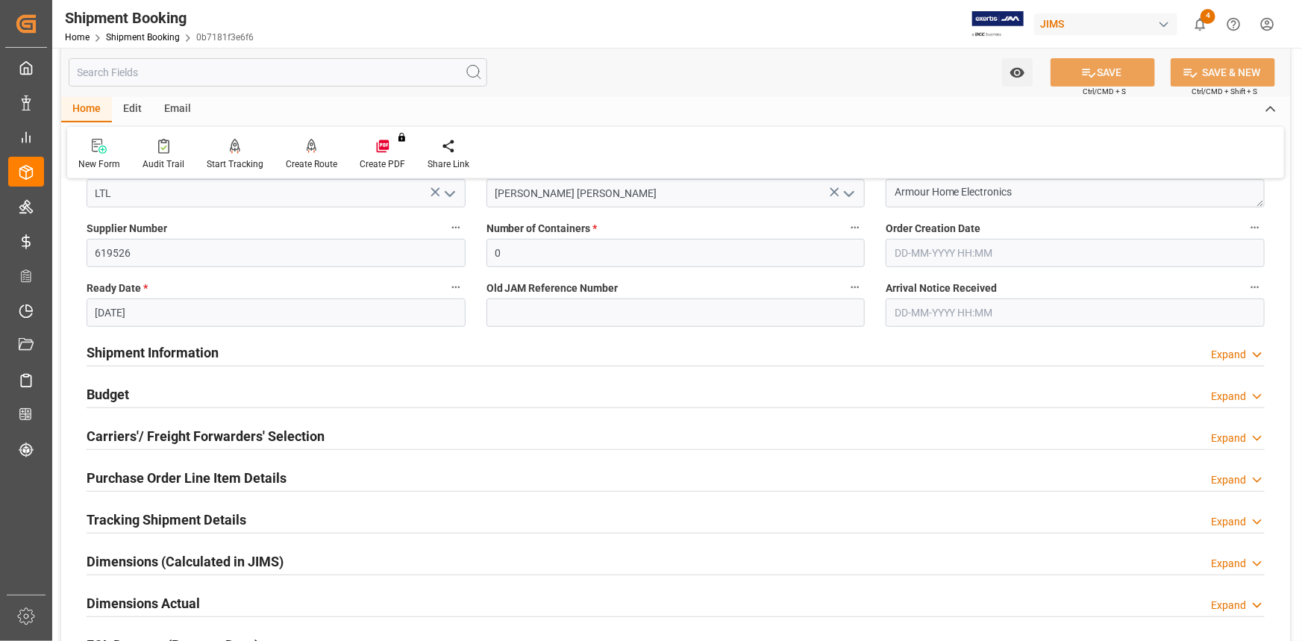
click at [282, 360] on div "Tracking Shipment Details Expand" at bounding box center [676, 518] width 1178 height 28
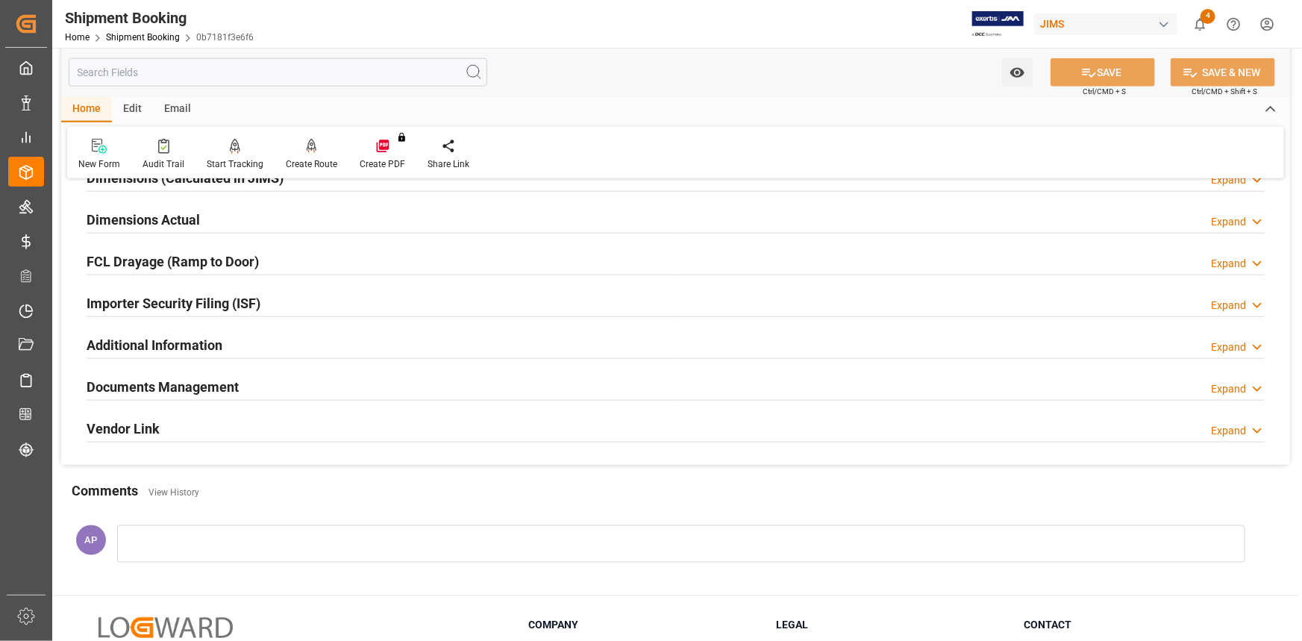
click at [302, 360] on div "Documents Management Expand" at bounding box center [676, 385] width 1178 height 28
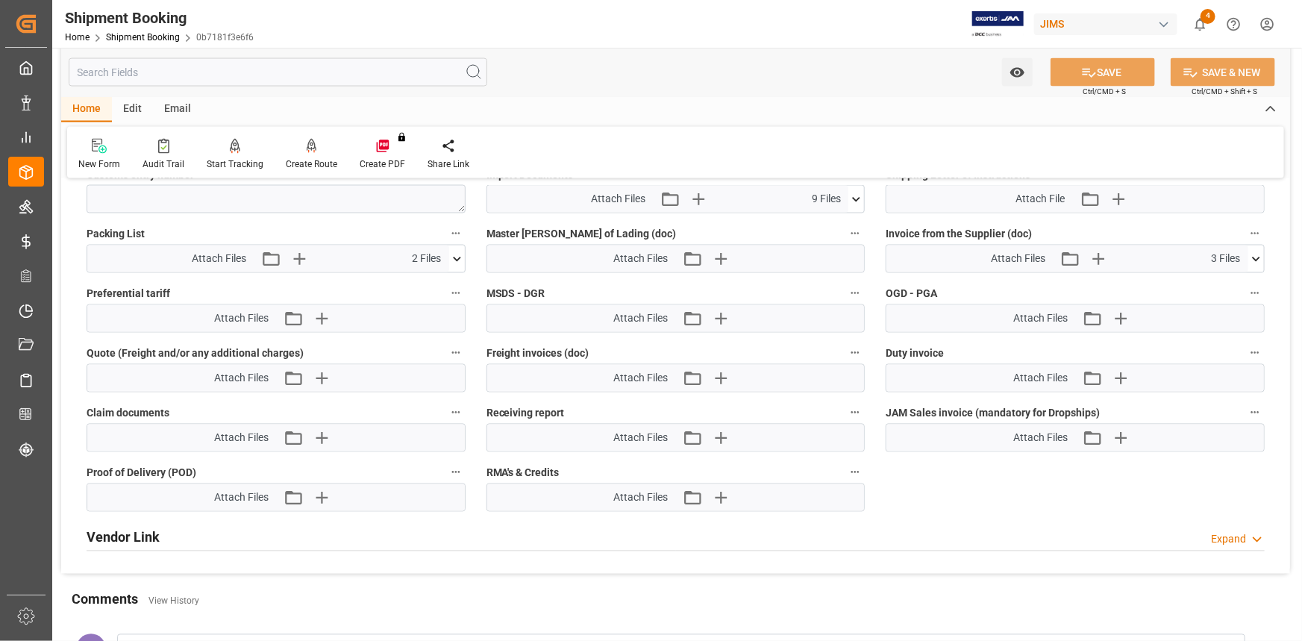
scroll to position [1288, 0]
click at [720, 360] on icon "button" at bounding box center [721, 437] width 14 height 14
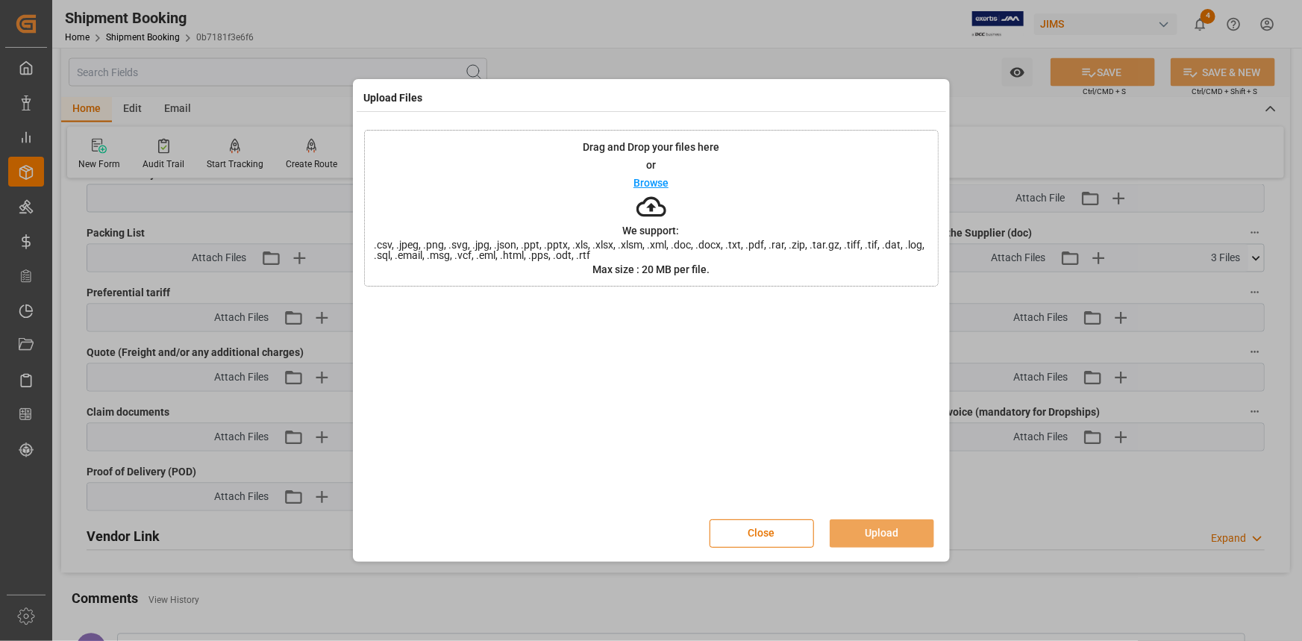
click at [659, 185] on p "Browse" at bounding box center [650, 183] width 35 height 10
click at [818, 360] on button "Upload" at bounding box center [881, 533] width 104 height 28
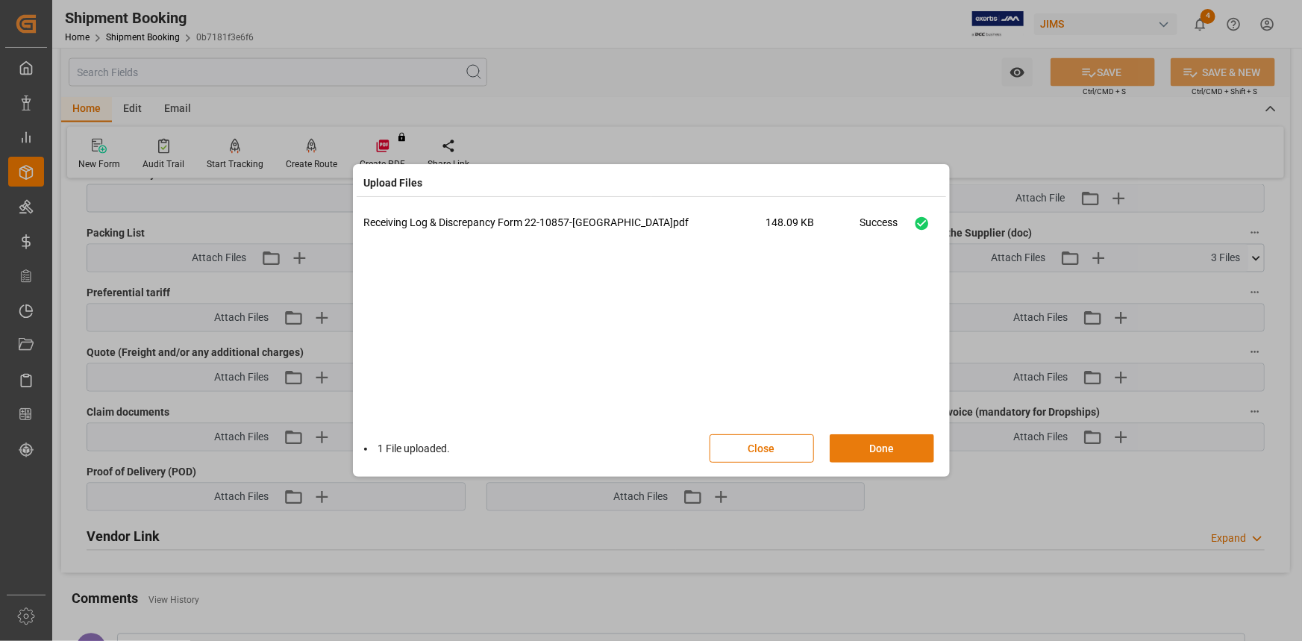
click at [818, 360] on button "Done" at bounding box center [881, 448] width 104 height 28
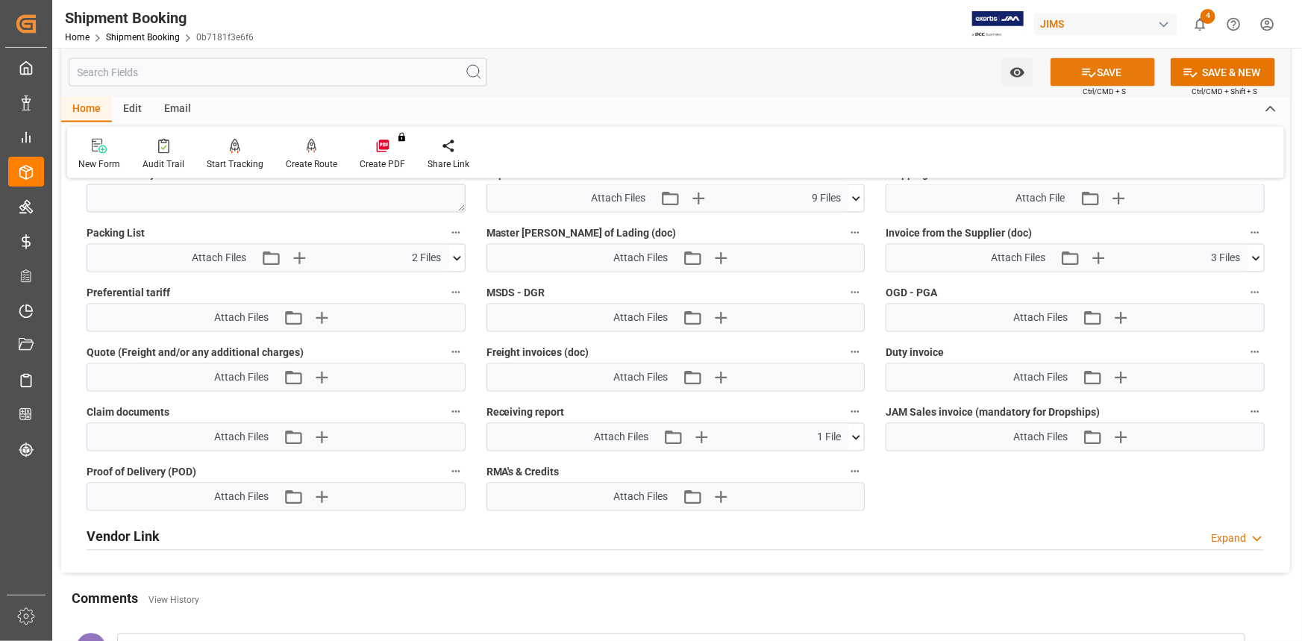
click at [818, 81] on button "SAVE" at bounding box center [1102, 72] width 104 height 28
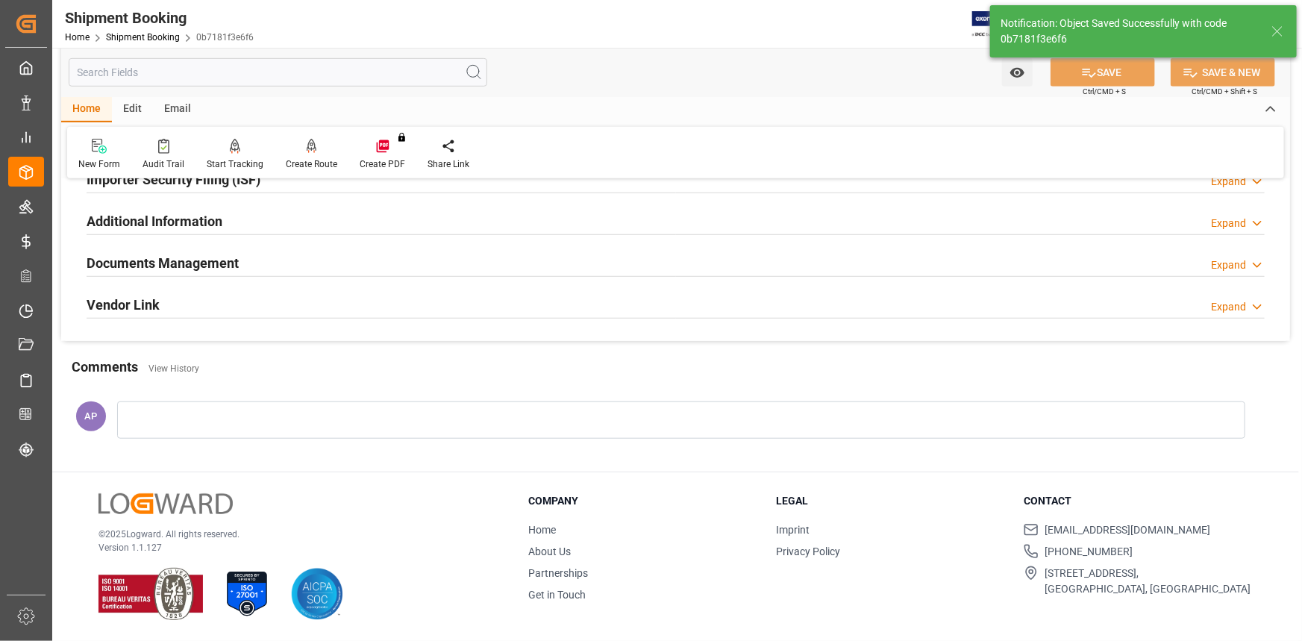
scroll to position [250, 0]
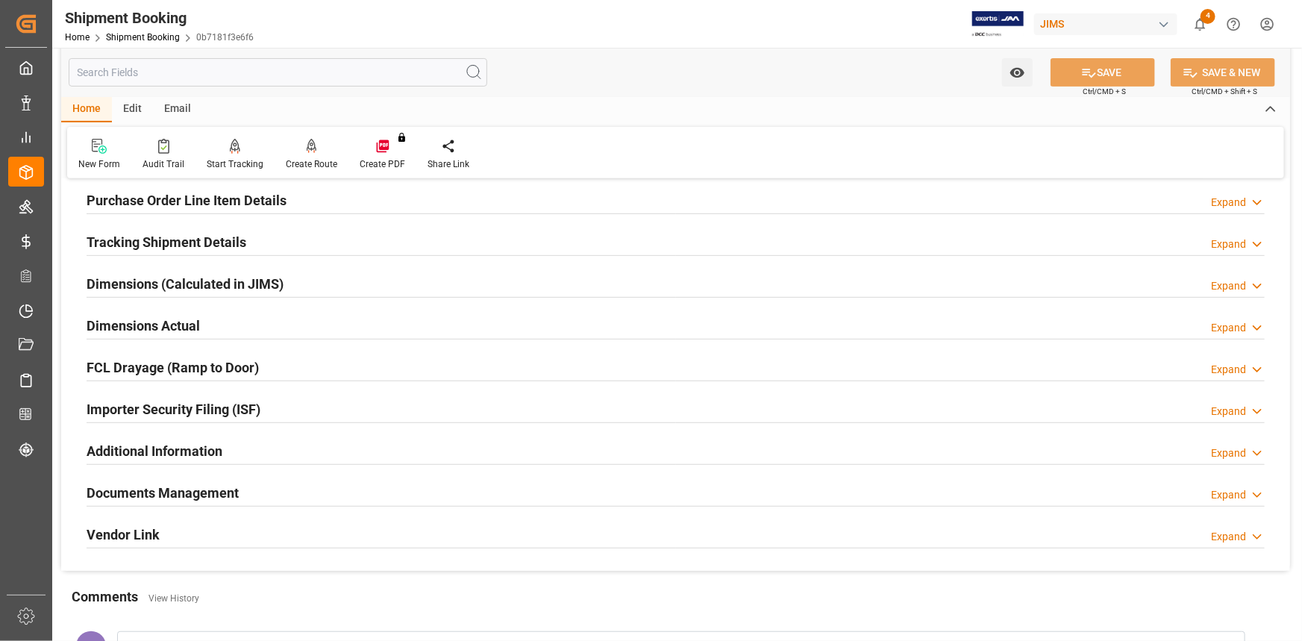
click at [299, 360] on div "Documents Management Expand" at bounding box center [676, 491] width 1178 height 28
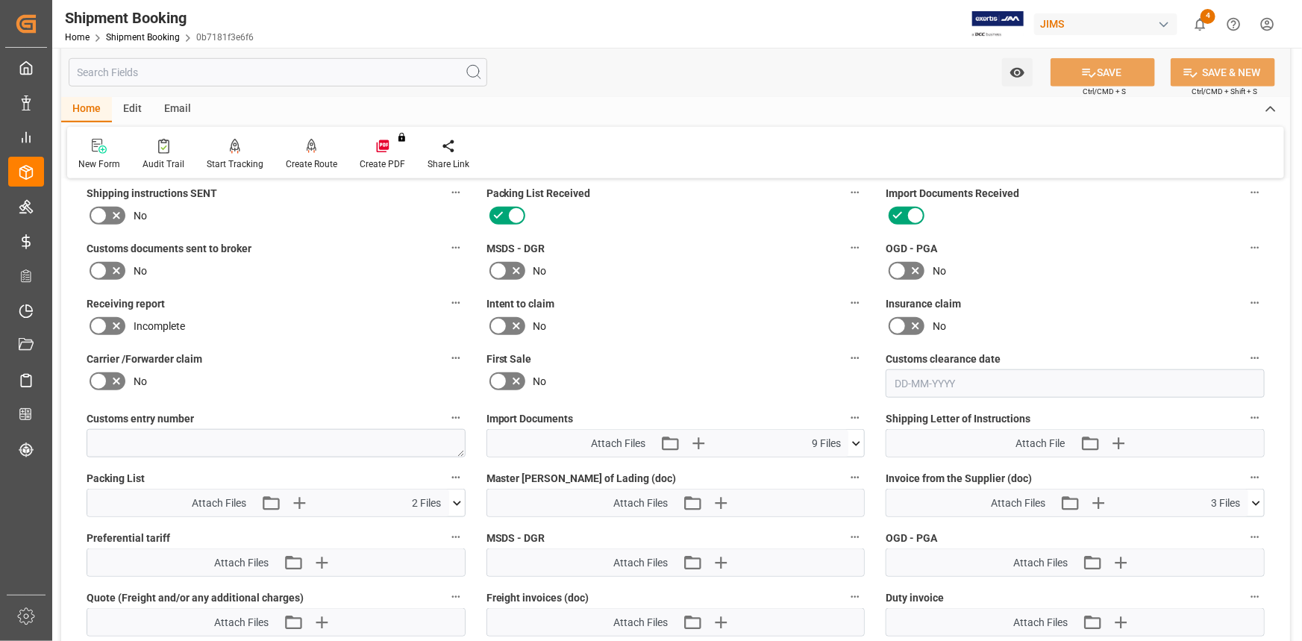
scroll to position [585, 0]
click at [113, 321] on icon at bounding box center [116, 327] width 18 height 18
click at [0, 0] on input "checkbox" at bounding box center [0, 0] width 0 height 0
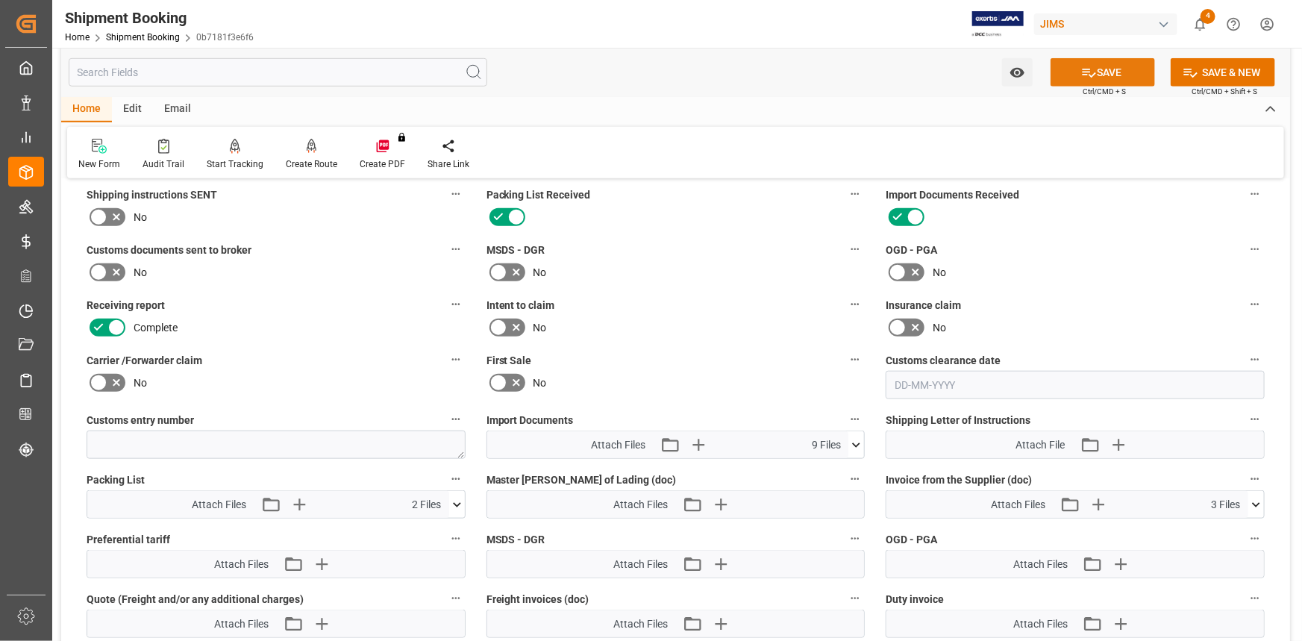
click at [818, 73] on button "SAVE" at bounding box center [1102, 72] width 104 height 28
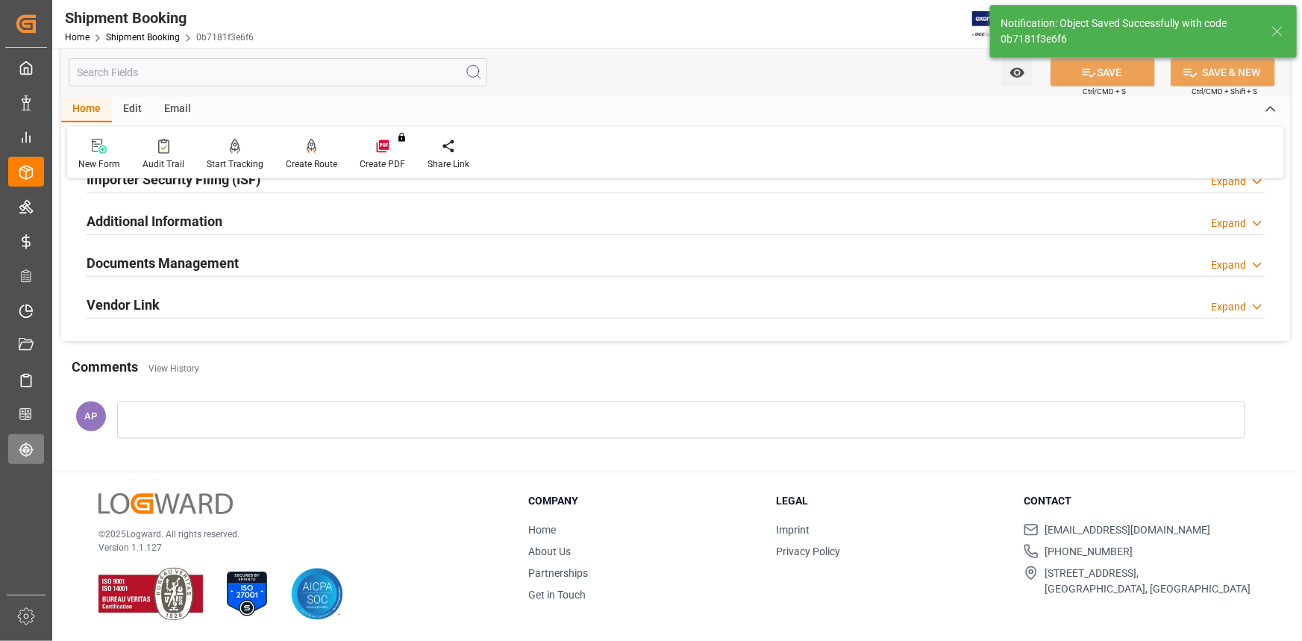
scroll to position [477, 0]
